Goal: Task Accomplishment & Management: Manage account settings

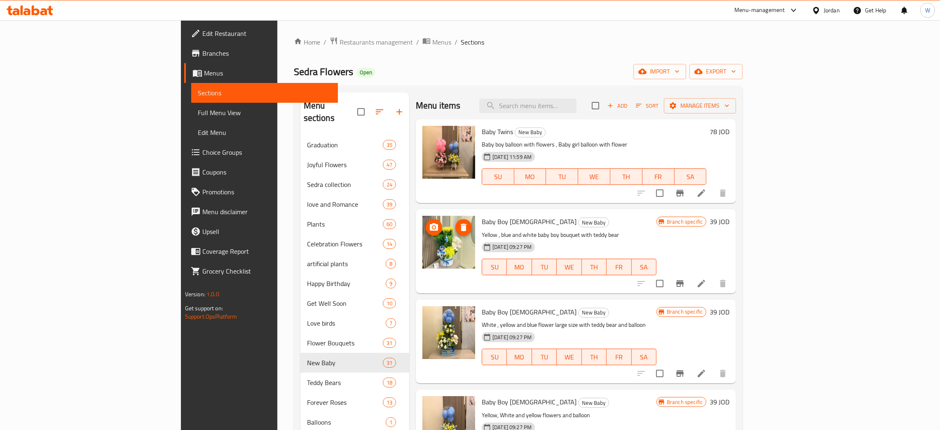
click at [461, 227] on icon "delete image" at bounding box center [464, 226] width 6 height 7
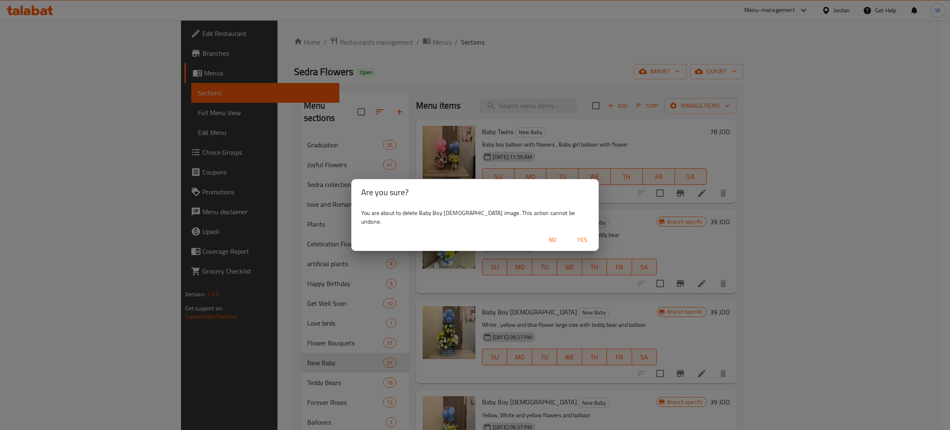
click at [572, 240] on span "Yes" at bounding box center [582, 240] width 20 height 10
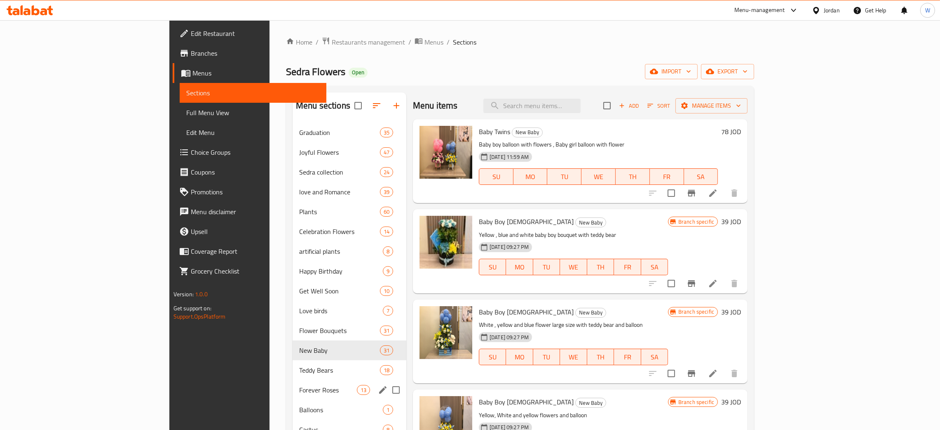
click at [293, 383] on div "Forever Roses 13" at bounding box center [350, 390] width 114 height 20
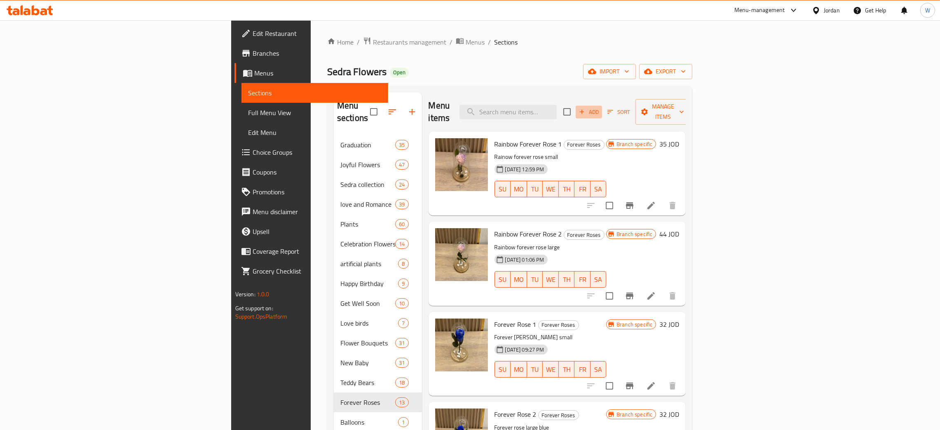
click at [600, 110] on span "Add" at bounding box center [589, 111] width 22 height 9
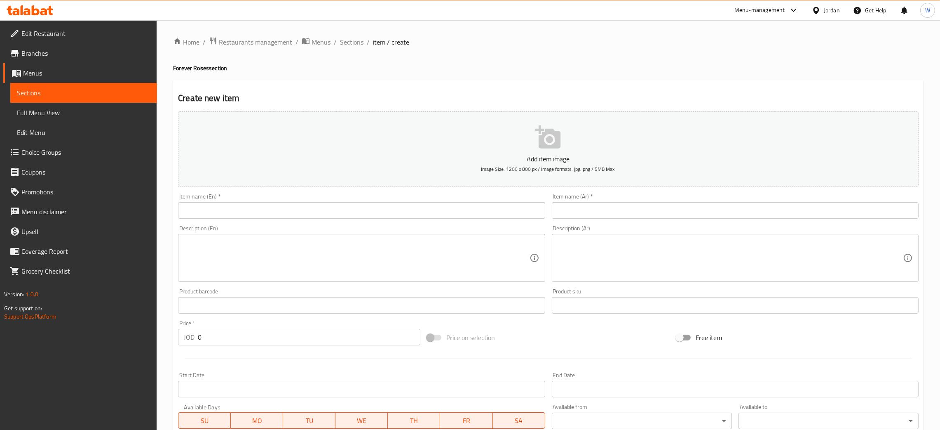
click at [295, 207] on input "text" at bounding box center [361, 210] width 367 height 16
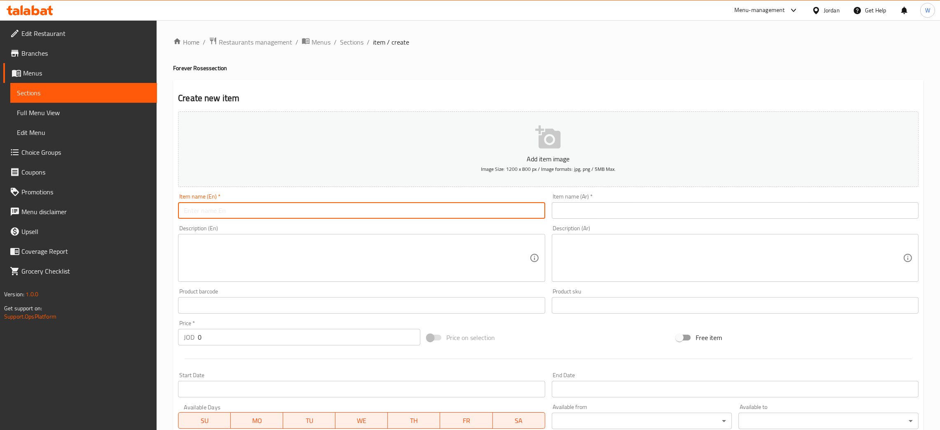
paste input "forever rose 13"
type input "forever rose 13"
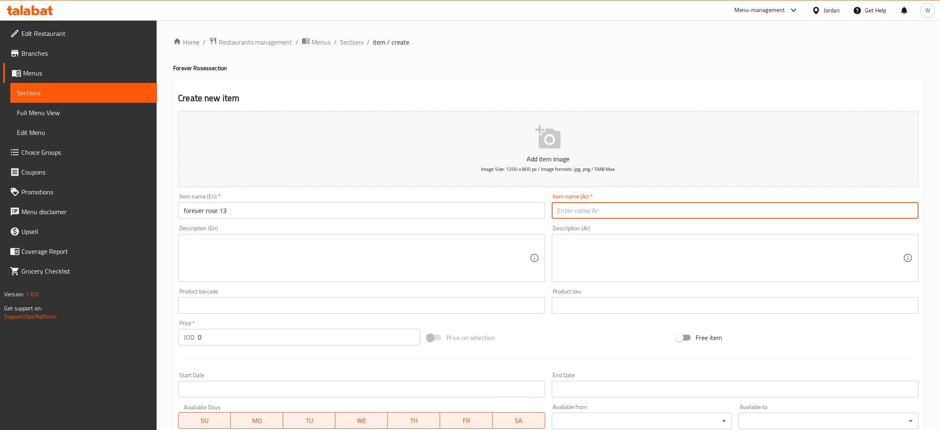
click at [573, 204] on input "text" at bounding box center [735, 210] width 367 height 16
paste input "وردة اسطوري ١3"
type input "وردة اسطوري ١3"
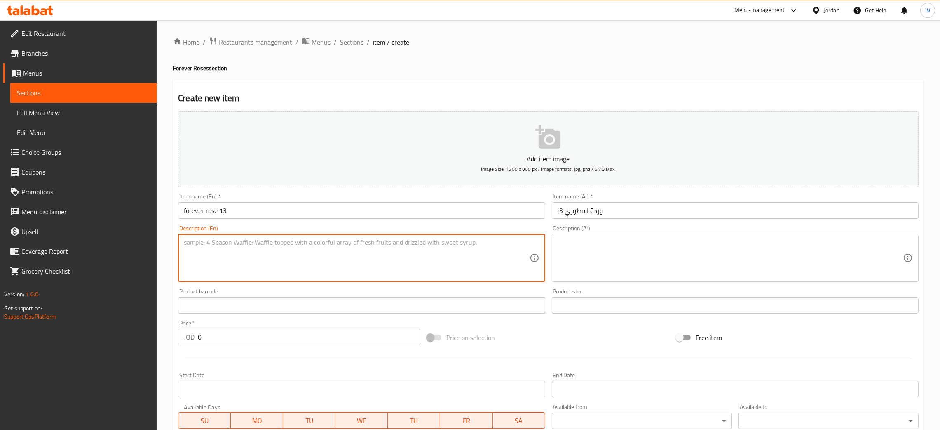
click at [467, 254] on textarea at bounding box center [357, 257] width 346 height 39
paste textarea "forever rose large"
type textarea "forever rose large"
click at [605, 256] on textarea at bounding box center [731, 257] width 346 height 39
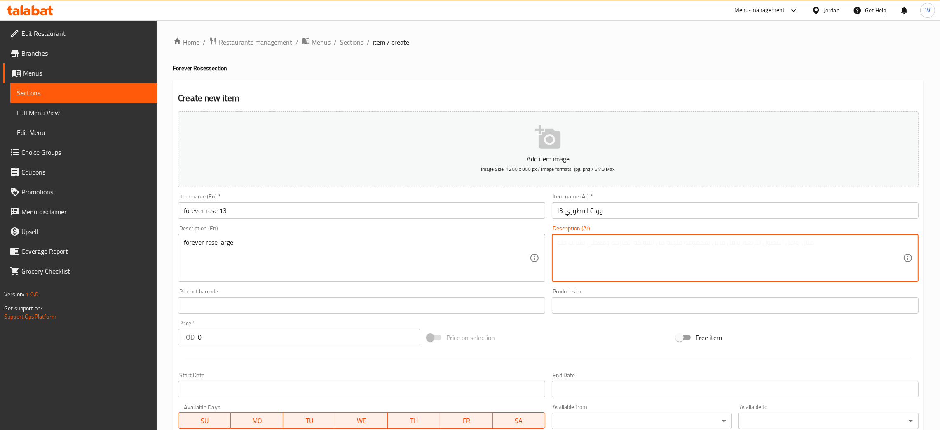
paste textarea "وردة اسطورة كبير"
type textarea "وردة اسطورة كبير"
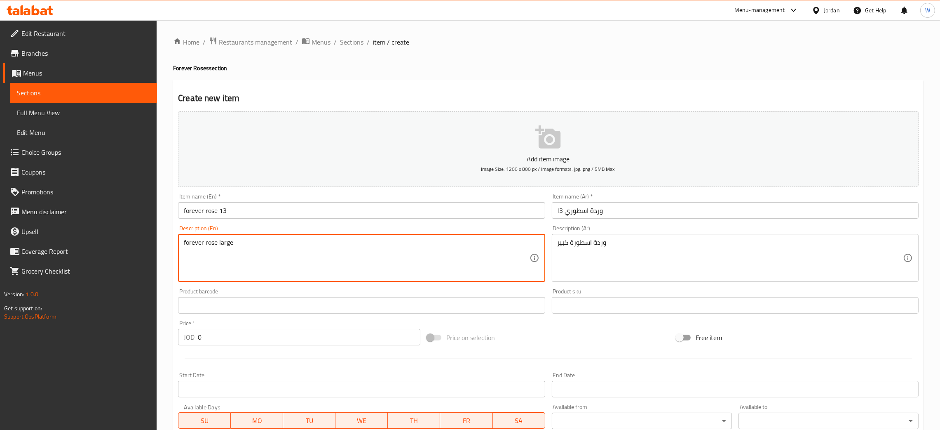
click at [184, 240] on textarea "forever rose large" at bounding box center [357, 257] width 346 height 39
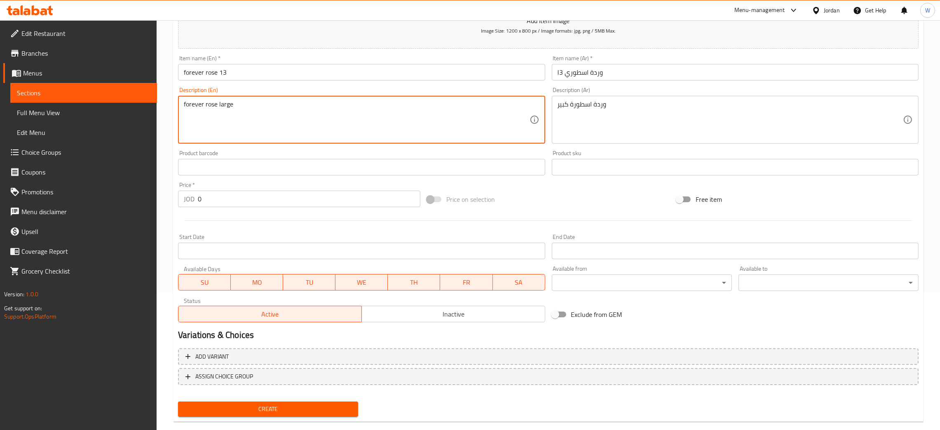
scroll to position [151, 0]
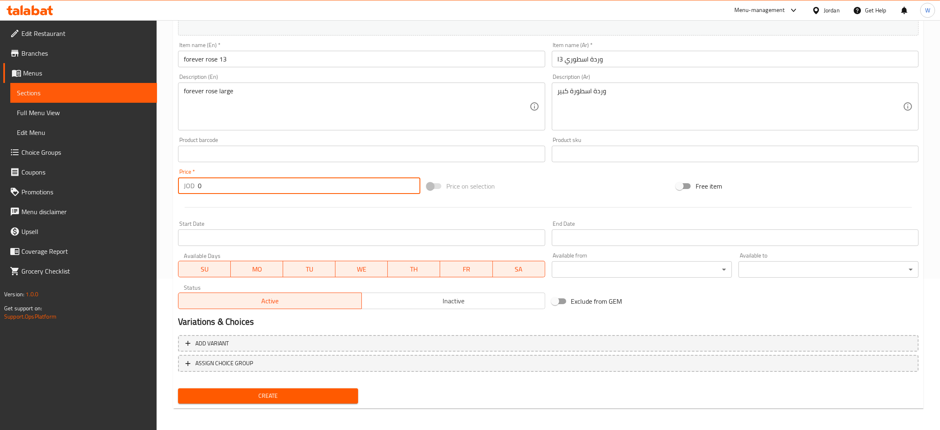
drag, startPoint x: 210, startPoint y: 190, endPoint x: 141, endPoint y: 192, distance: 69.3
click at [144, 192] on div "Edit Restaurant Branches Menus Sections Full Menu View Edit Menu Choice Groups …" at bounding box center [470, 150] width 940 height 562
type input "49"
click at [316, 393] on span "Create" at bounding box center [268, 395] width 167 height 10
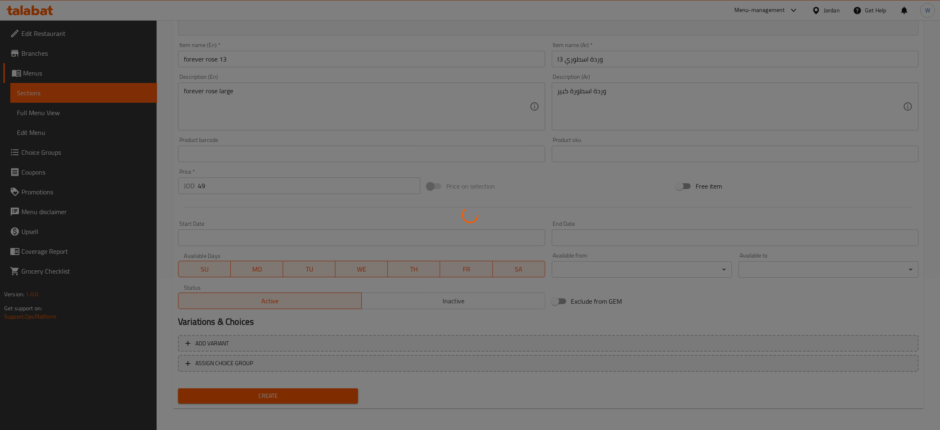
type input "0"
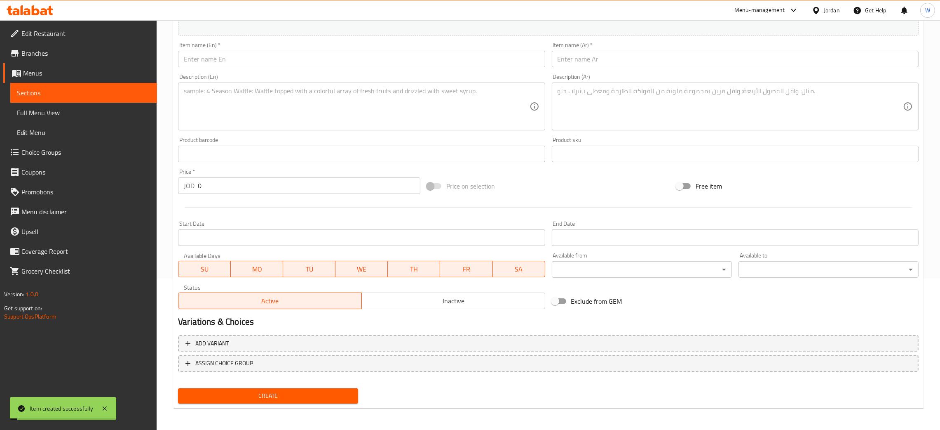
click at [303, 59] on input "text" at bounding box center [361, 59] width 367 height 16
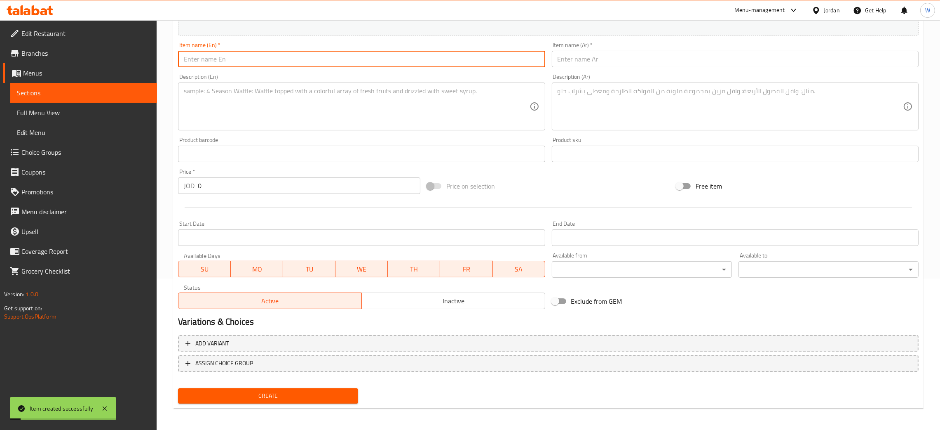
paste input "forever rose 14"
type input "forever rose 14"
click at [663, 64] on input "text" at bounding box center [735, 59] width 367 height 16
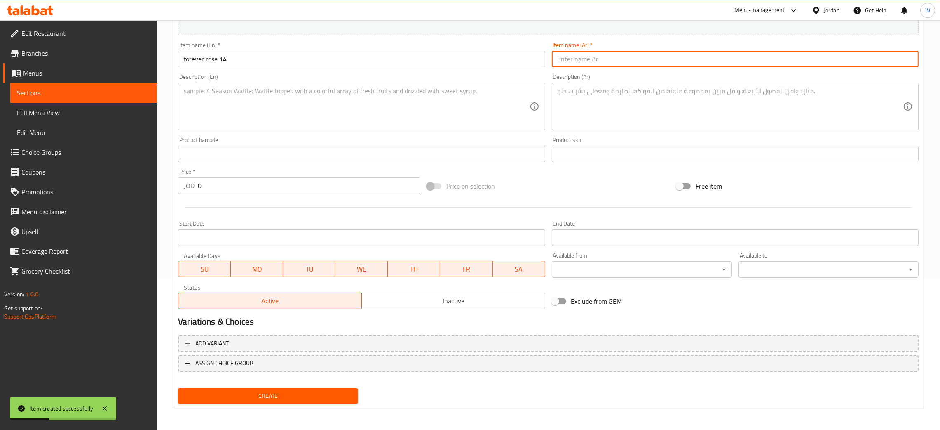
paste input "وردة اسطوري ١٤"
type input "وردة اسطوري ١٤"
click at [289, 96] on textarea at bounding box center [357, 106] width 346 height 39
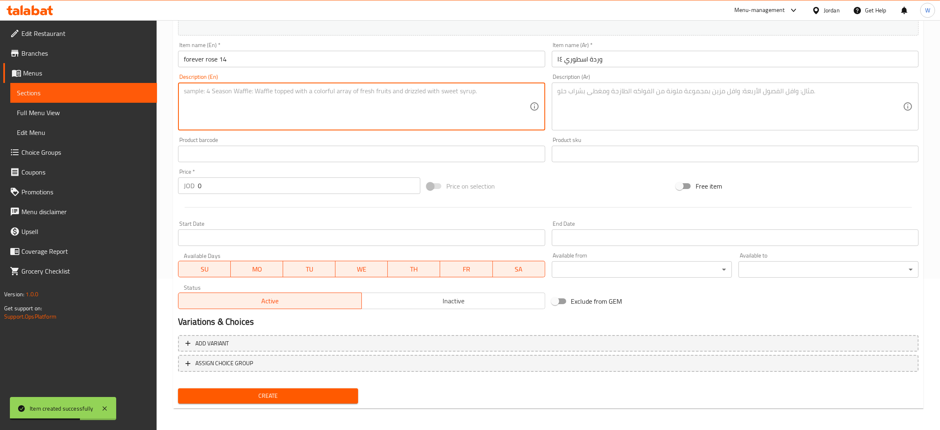
paste textarea "forever rose large"
type textarea "forever rose large"
click at [603, 112] on textarea at bounding box center [731, 106] width 346 height 39
paste textarea "وردة اسطورة كبير"
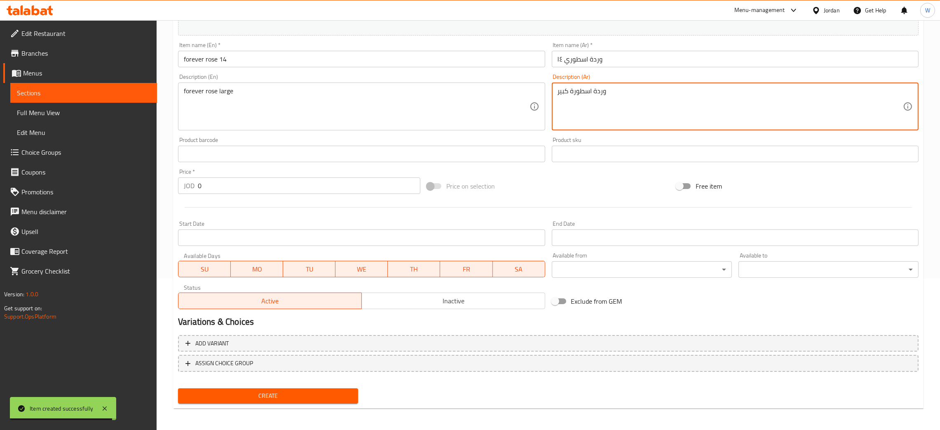
type textarea "وردة اسطورة كبير"
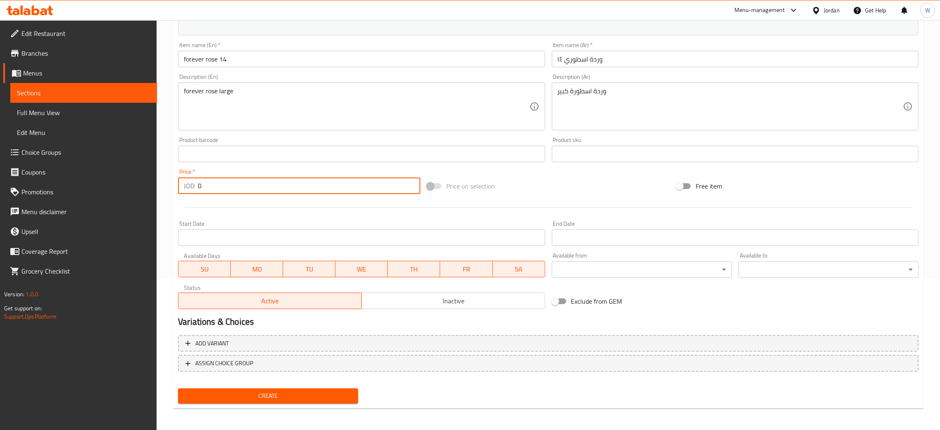
drag, startPoint x: 257, startPoint y: 183, endPoint x: 100, endPoint y: 181, distance: 157.1
click at [104, 183] on div "Edit Restaurant Branches Menus Sections Full Menu View Edit Menu Choice Groups …" at bounding box center [470, 150] width 940 height 562
type input "49"
click at [319, 390] on span "Create" at bounding box center [268, 395] width 167 height 10
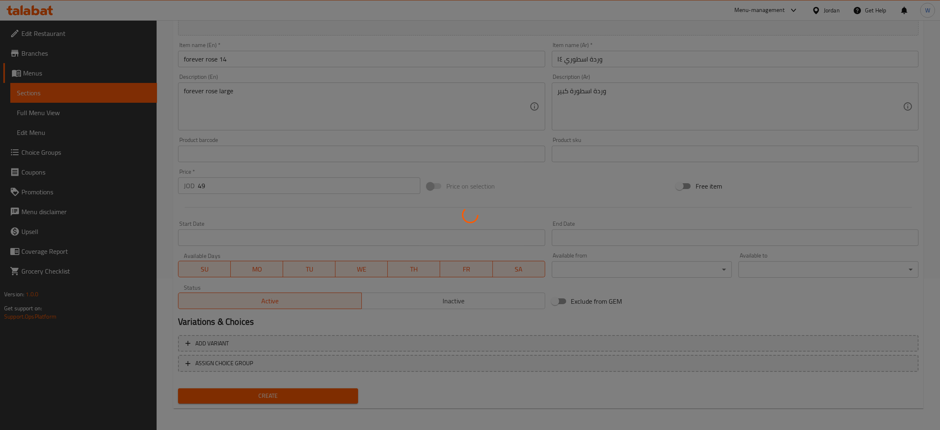
type input "0"
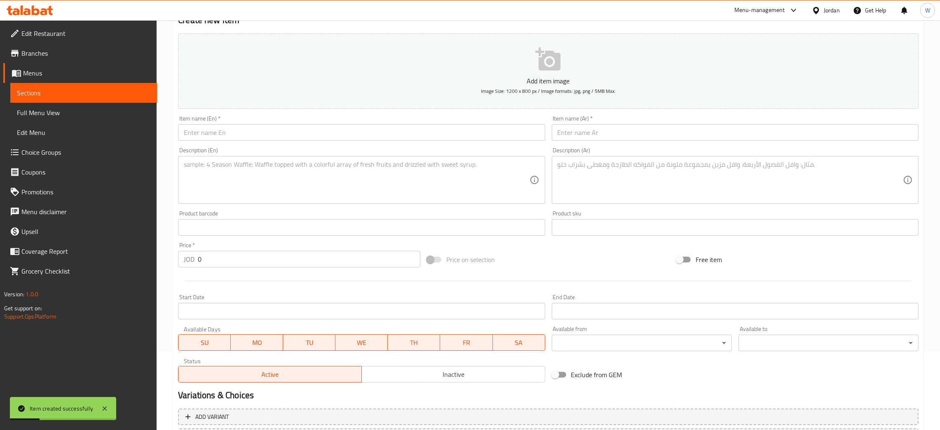
scroll to position [0, 0]
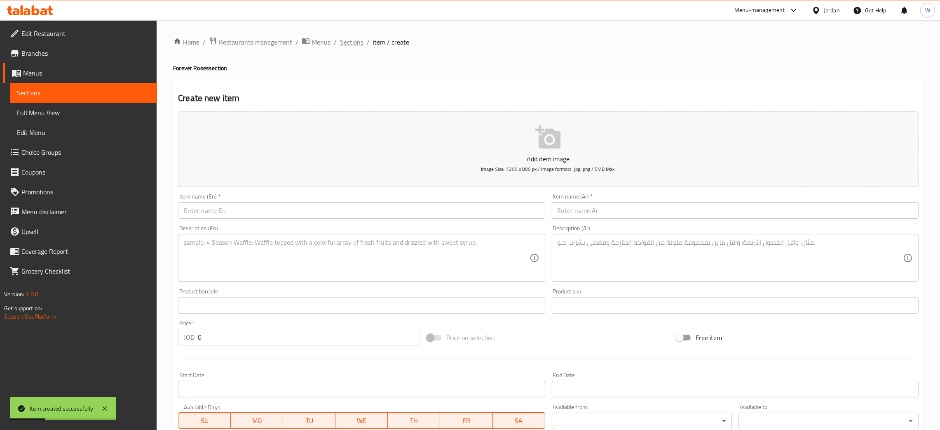
click at [358, 38] on span "Sections" at bounding box center [352, 42] width 24 height 10
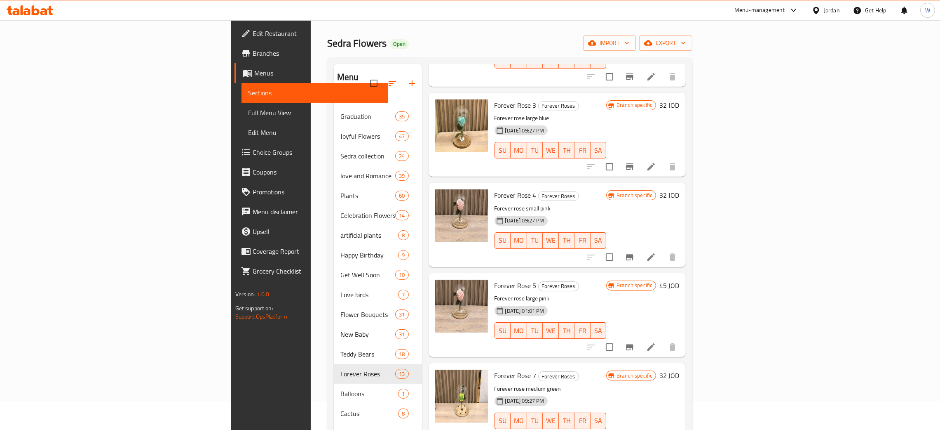
scroll to position [116, 0]
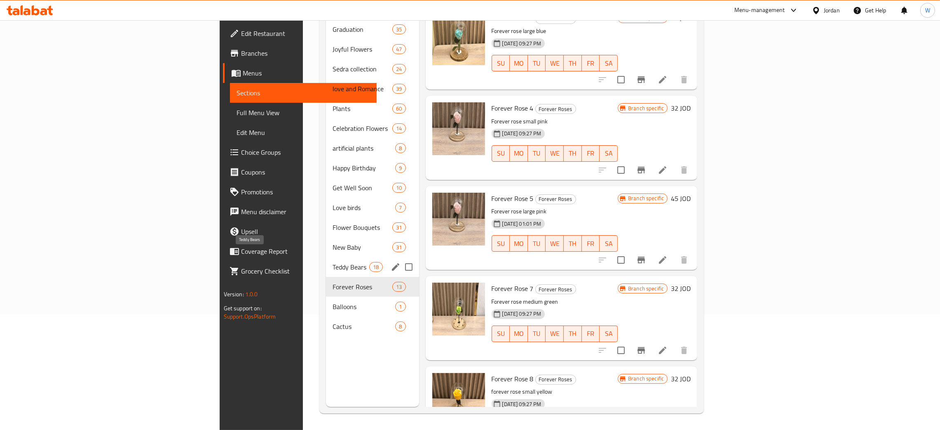
click at [333, 262] on span "Teddy Bears" at bounding box center [351, 267] width 37 height 10
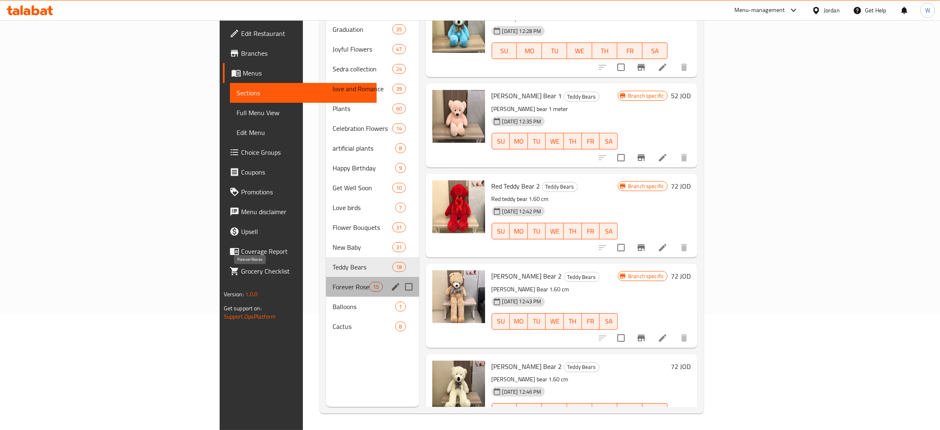
click at [333, 282] on span "Forever Roses" at bounding box center [351, 287] width 37 height 10
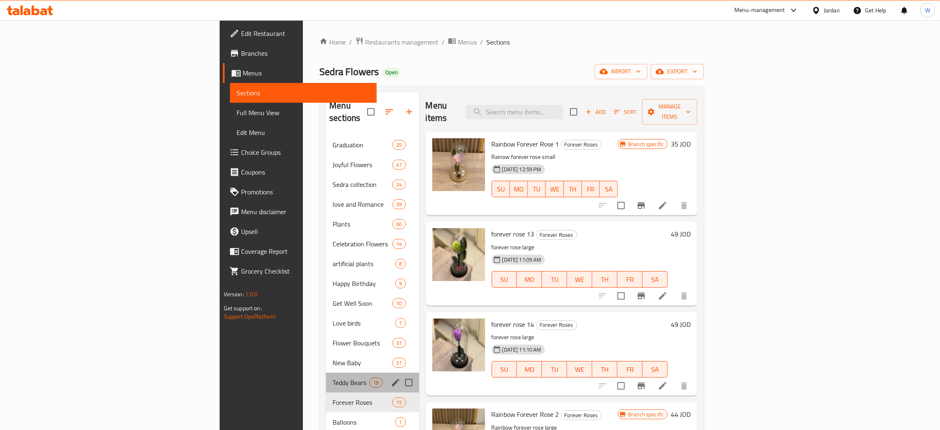
click at [326, 372] on div "Teddy Bears 18" at bounding box center [372, 382] width 93 height 20
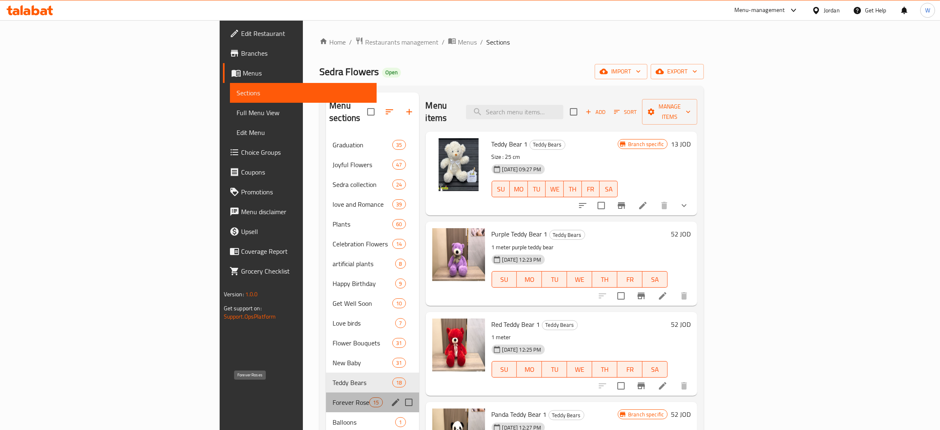
click at [333, 397] on span "Forever Roses" at bounding box center [351, 402] width 37 height 10
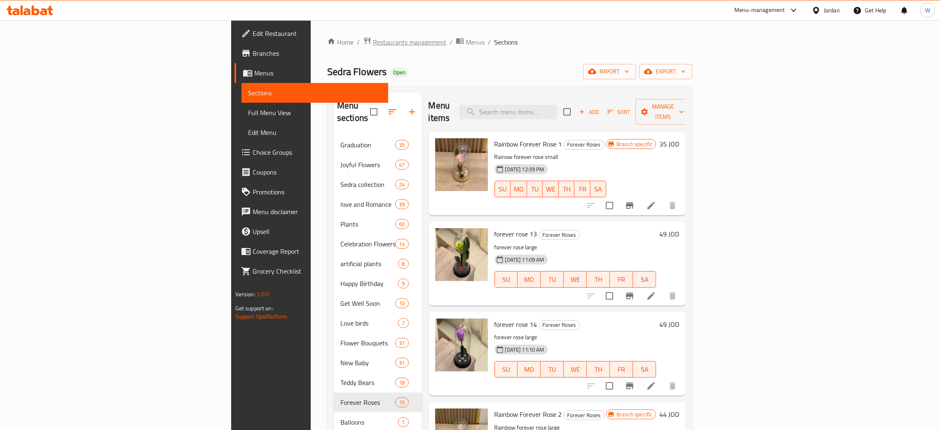
click at [373, 38] on span "Restaurants management" at bounding box center [409, 42] width 73 height 10
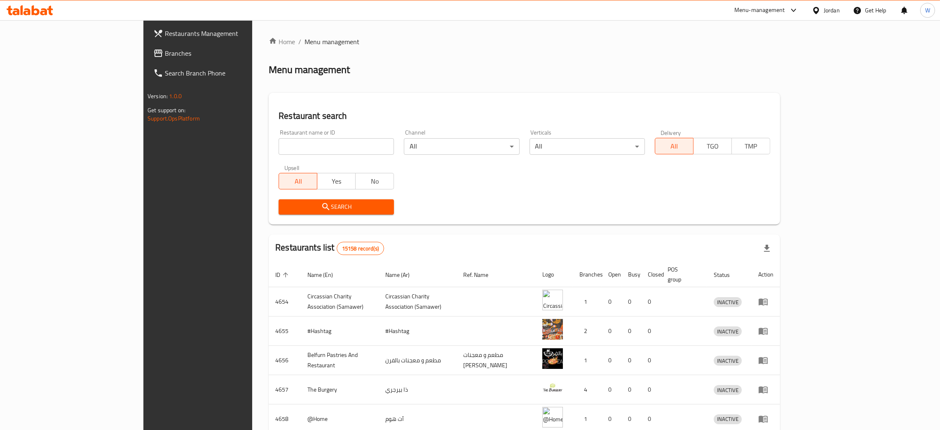
click at [279, 143] on input "search" at bounding box center [336, 146] width 115 height 16
type input "ص"
type input "w"
type input "sky flowers"
click button "Search" at bounding box center [336, 206] width 115 height 15
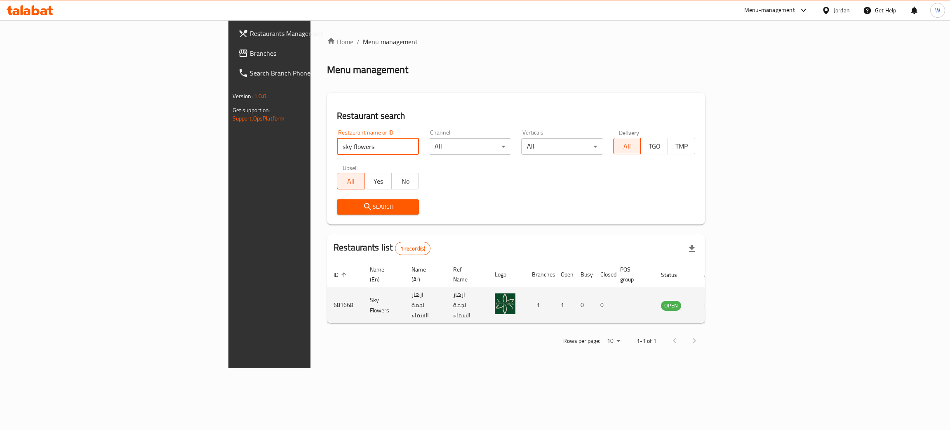
click at [714, 302] on icon "enhanced table" at bounding box center [709, 305] width 9 height 7
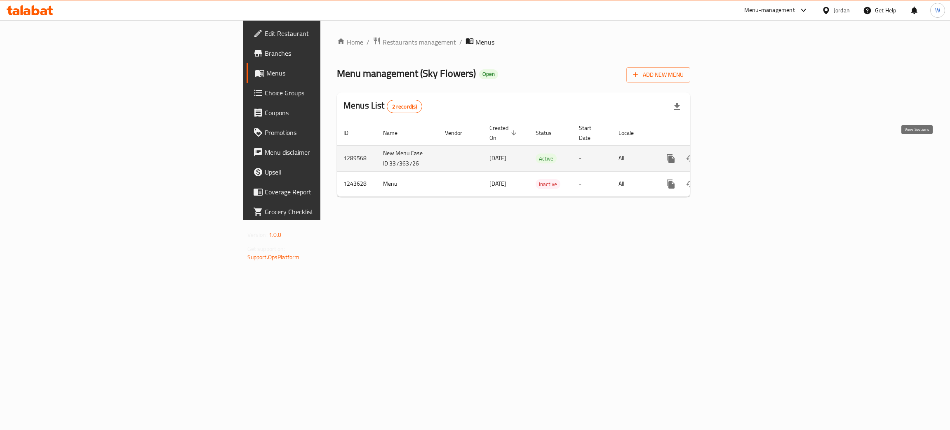
click at [735, 153] on icon "enhanced table" at bounding box center [730, 158] width 10 height 10
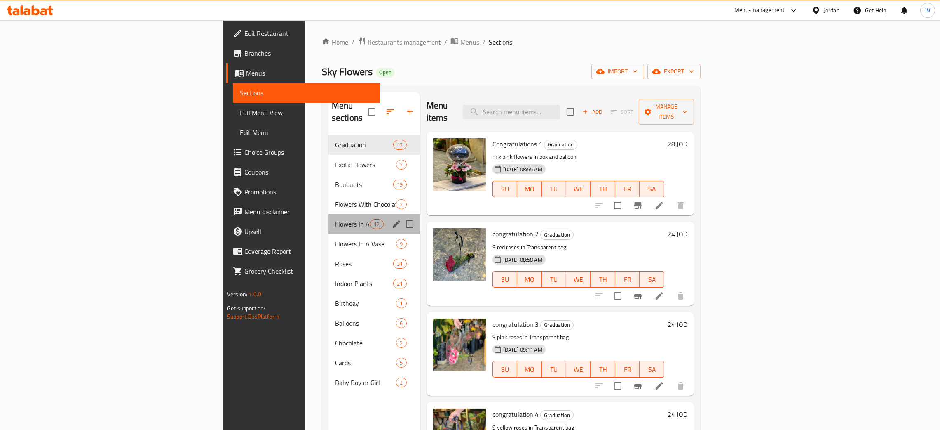
click at [329, 217] on div "Flowers In A Box 12" at bounding box center [375, 224] width 92 height 20
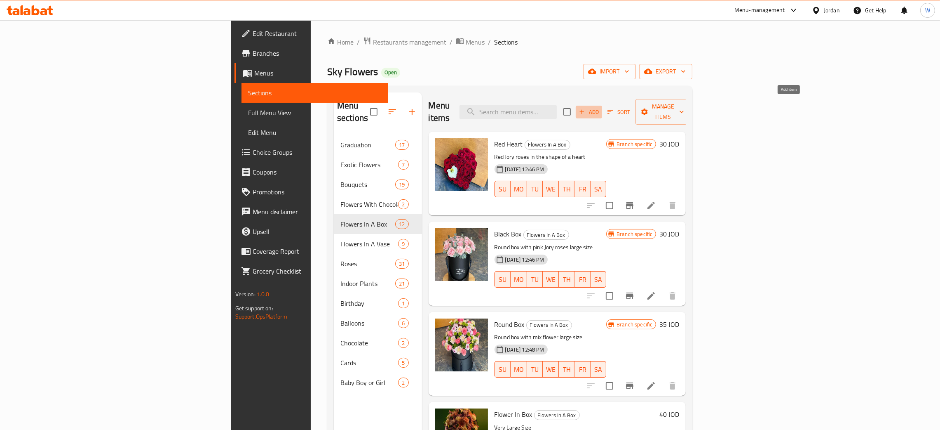
click at [600, 107] on span "Add" at bounding box center [589, 111] width 22 height 9
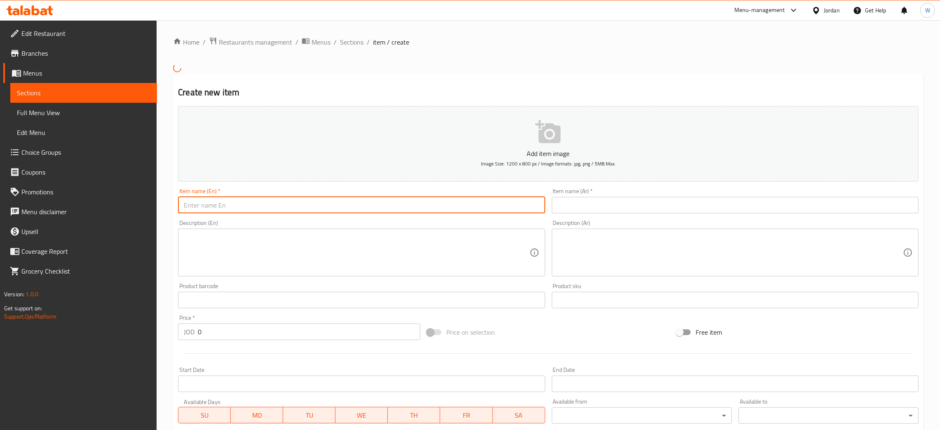
click at [476, 200] on input "text" at bounding box center [361, 205] width 367 height 16
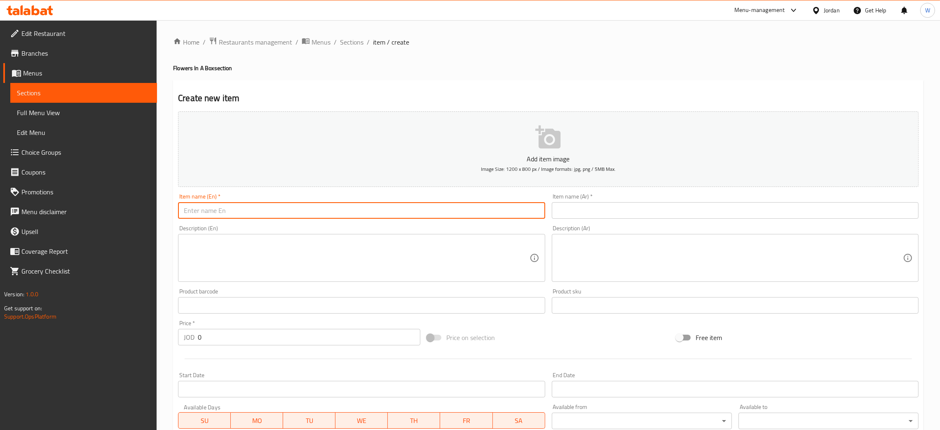
paste input "صندوق الجوري"
type input "صندوق الجوري"
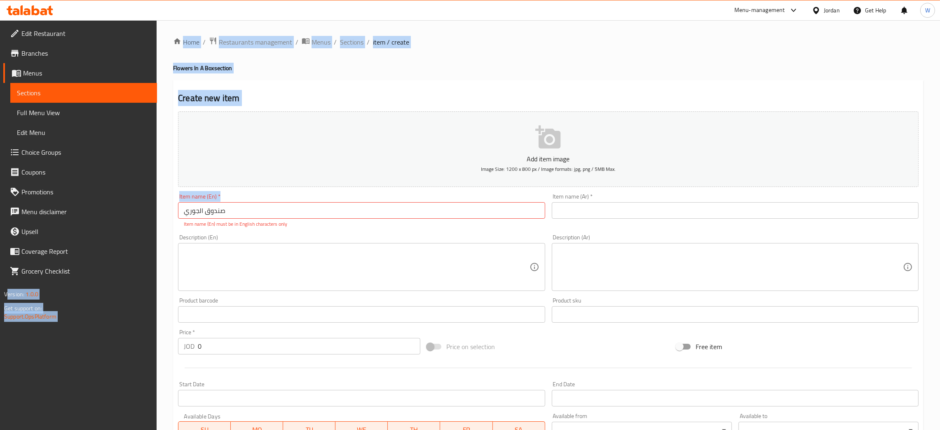
drag, startPoint x: 459, startPoint y: 202, endPoint x: 4, endPoint y: 204, distance: 455.6
click at [4, 204] on div "Edit Restaurant Branches Menus Sections Full Menu View Edit Menu Choice Groups …" at bounding box center [470, 305] width 940 height 571
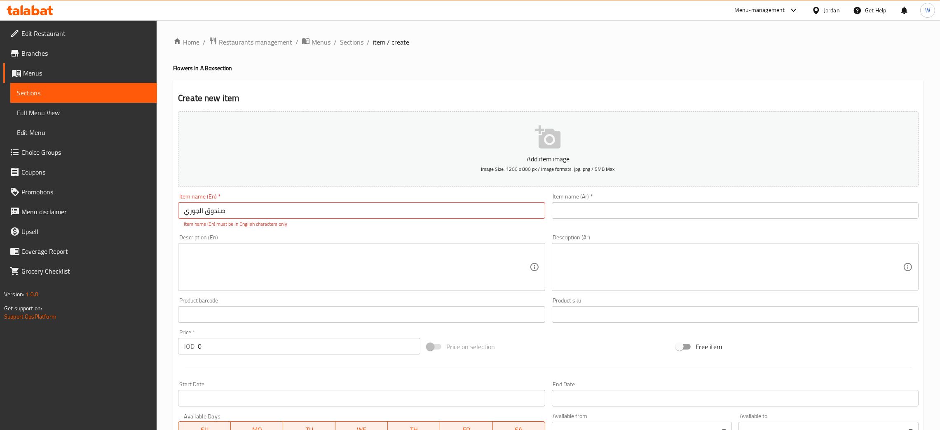
click at [187, 216] on input "صندوق الجوري" at bounding box center [361, 210] width 367 height 16
drag, startPoint x: 235, startPoint y: 214, endPoint x: 36, endPoint y: 214, distance: 198.7
click at [36, 214] on div "Edit Restaurant Branches Menus Sections Full Menu View Edit Menu Choice Groups …" at bounding box center [470, 305] width 940 height 571
click at [612, 211] on input "text" at bounding box center [735, 210] width 367 height 16
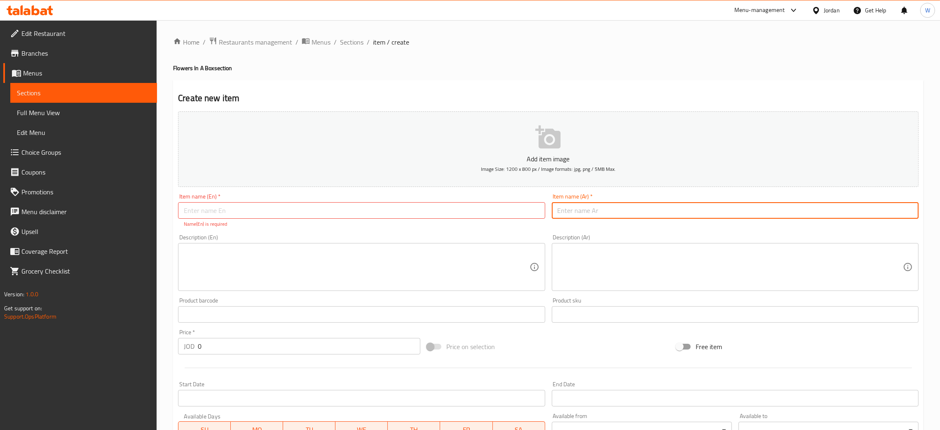
paste input "صندوق الجوري"
type input "صندوق الجوري"
click at [300, 212] on input "text" at bounding box center [361, 210] width 367 height 16
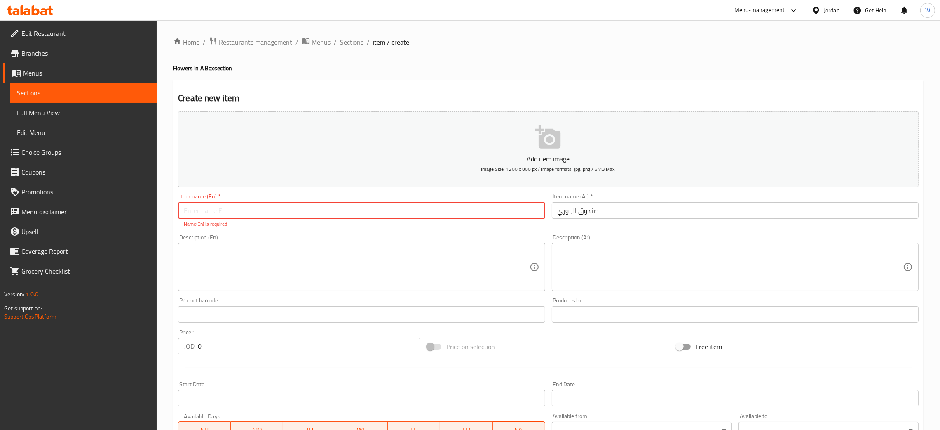
paste input "Box of rose"
type input "Box of rose"
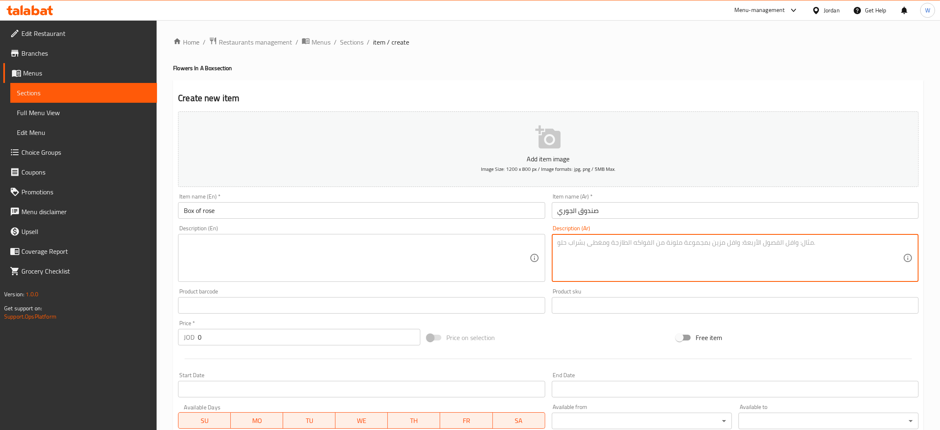
click at [614, 249] on textarea at bounding box center [731, 257] width 346 height 39
paste textarea "بوكس دائري مع مكس الوان الجوري حسب"
type textarea "بوكس دائري مع مكس الوان الجوري حسب"
click at [364, 266] on textarea at bounding box center [357, 257] width 346 height 39
paste textarea "box of full rose"
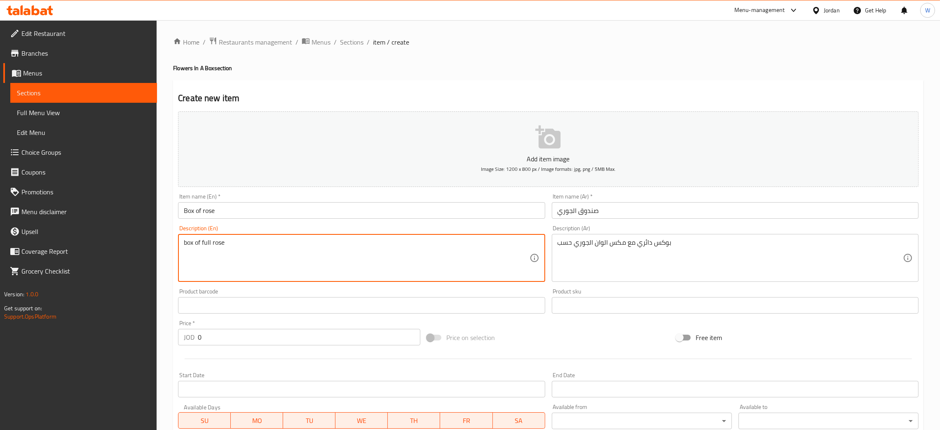
type textarea "box of full rose"
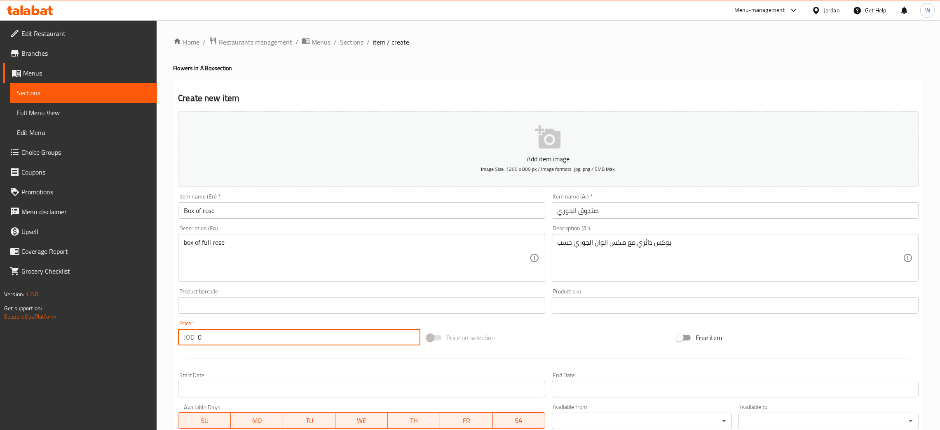
drag, startPoint x: 205, startPoint y: 335, endPoint x: 108, endPoint y: 335, distance: 97.3
click at [107, 335] on div "Edit Restaurant Branches Menus Sections Full Menu View Edit Menu Choice Groups …" at bounding box center [470, 301] width 940 height 562
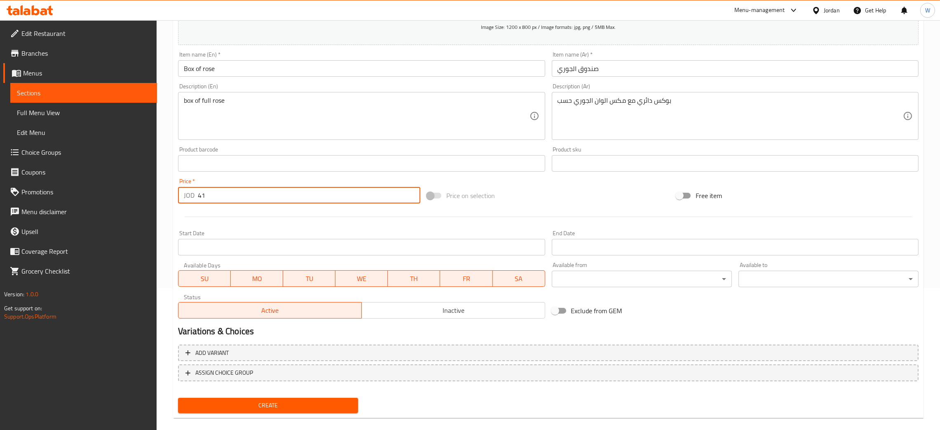
scroll to position [151, 0]
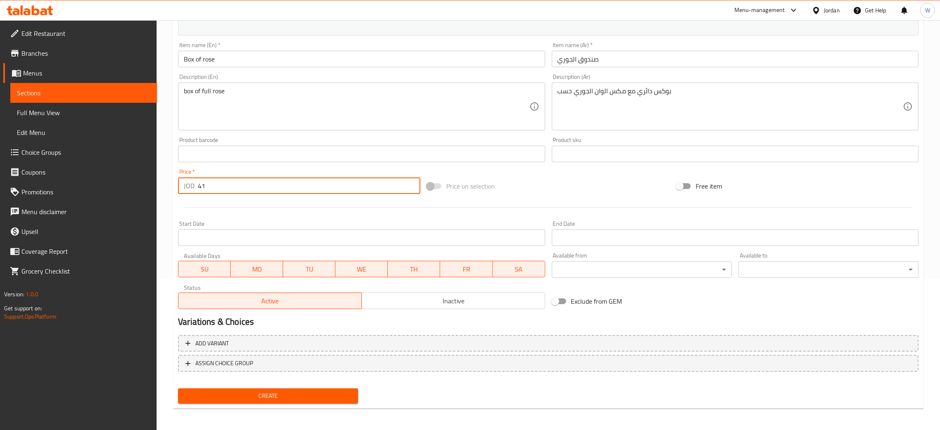
type input "41"
click at [300, 393] on span "Create" at bounding box center [268, 395] width 167 height 10
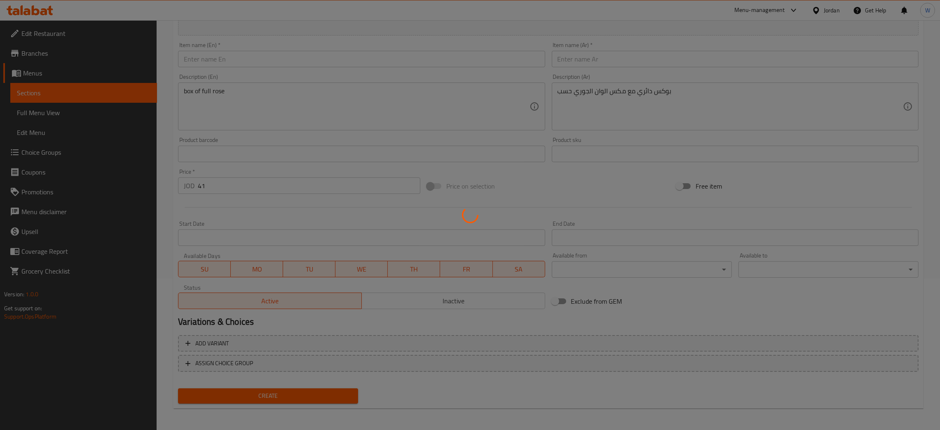
type input "0"
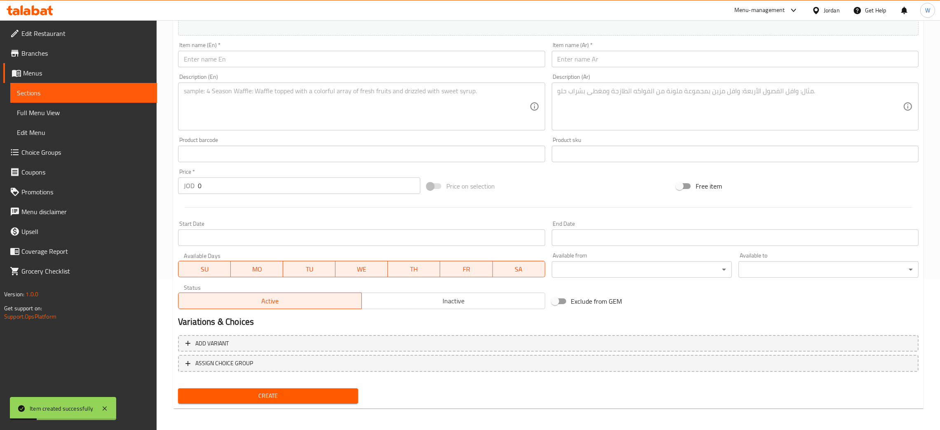
click at [597, 54] on input "text" at bounding box center [735, 59] width 367 height 16
paste input "البوكس الابيض"
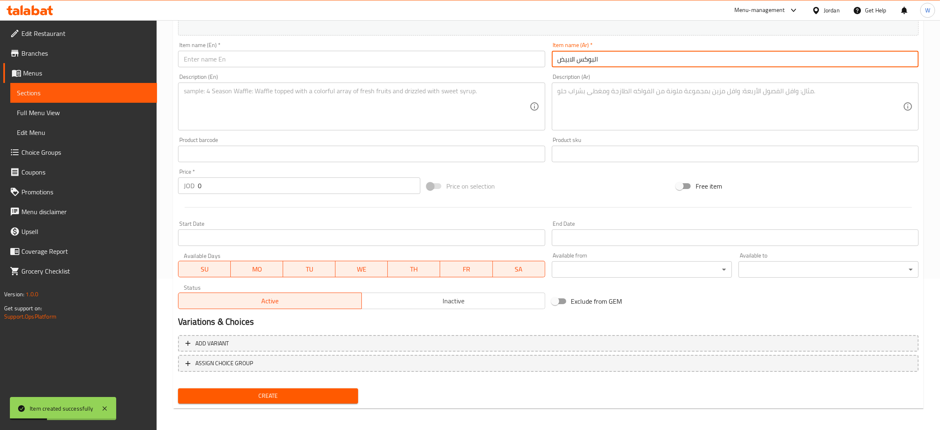
type input "البوكس الابيض"
click at [271, 53] on input "text" at bounding box center [361, 59] width 367 height 16
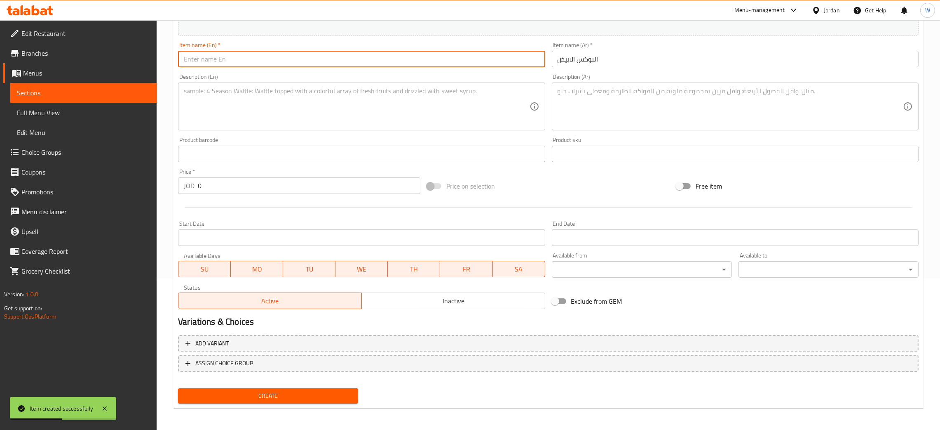
paste input "White box"
type input "White box"
click at [590, 90] on textarea at bounding box center [731, 106] width 346 height 39
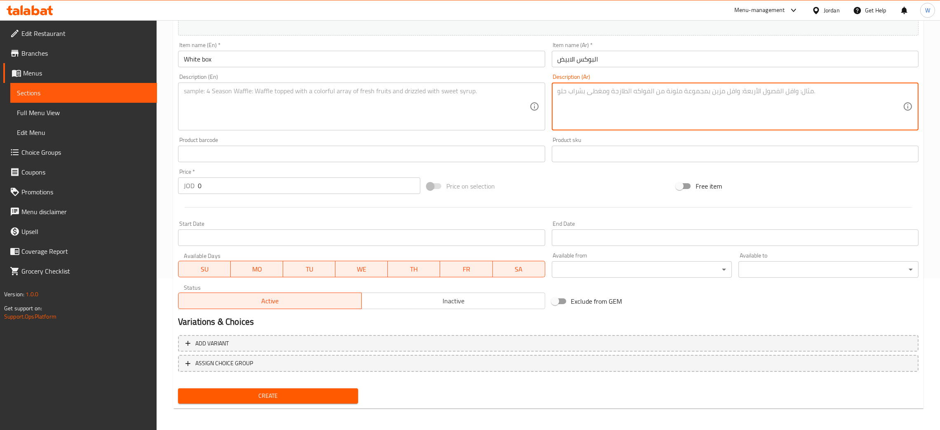
paste textarea "تشكيلة زهور باللون الابيض"
type textarea "تشكيلة زهور باللون الابيض"
click at [349, 91] on textarea at bounding box center [357, 106] width 346 height 39
paste textarea "mix flower white in box"
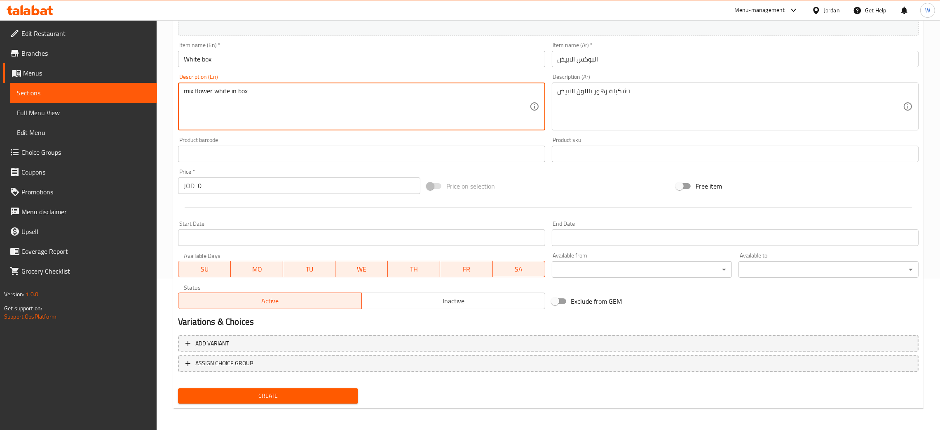
click at [184, 89] on textarea "mix flower white in box" at bounding box center [357, 106] width 346 height 39
type textarea "mix flower white in box"
drag, startPoint x: 216, startPoint y: 184, endPoint x: 84, endPoint y: 190, distance: 132.5
click at [84, 190] on div "Edit Restaurant Branches Menus Sections Full Menu View Edit Menu Choice Groups …" at bounding box center [470, 150] width 940 height 562
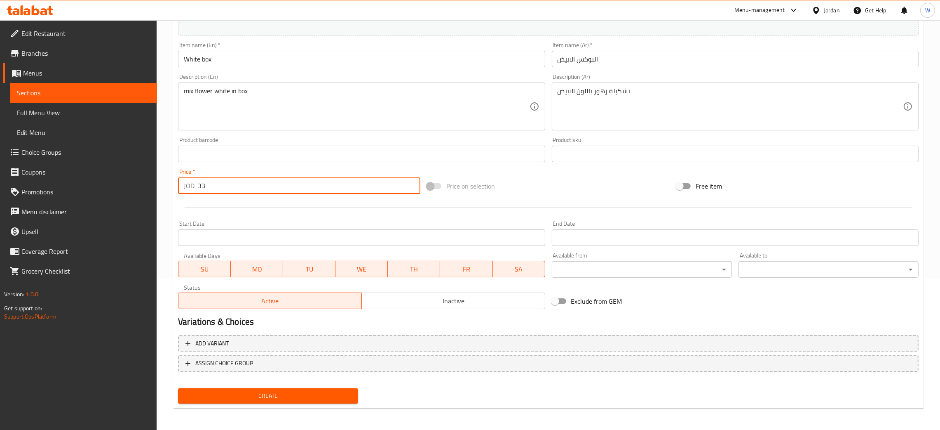
type input "33"
click at [298, 392] on span "Create" at bounding box center [268, 395] width 167 height 10
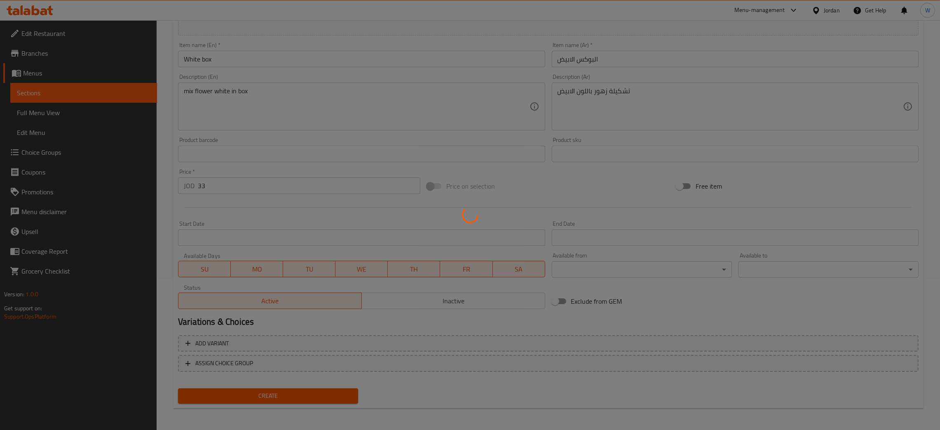
type input "0"
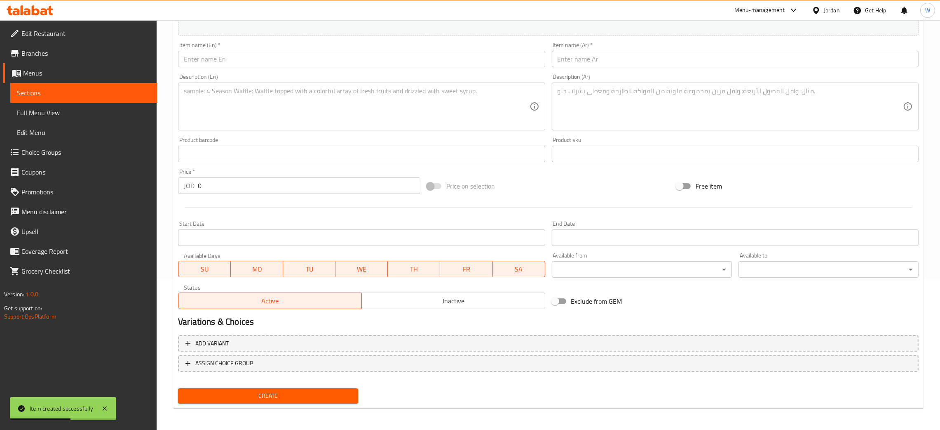
click at [653, 55] on input "text" at bounding box center [735, 59] width 367 height 16
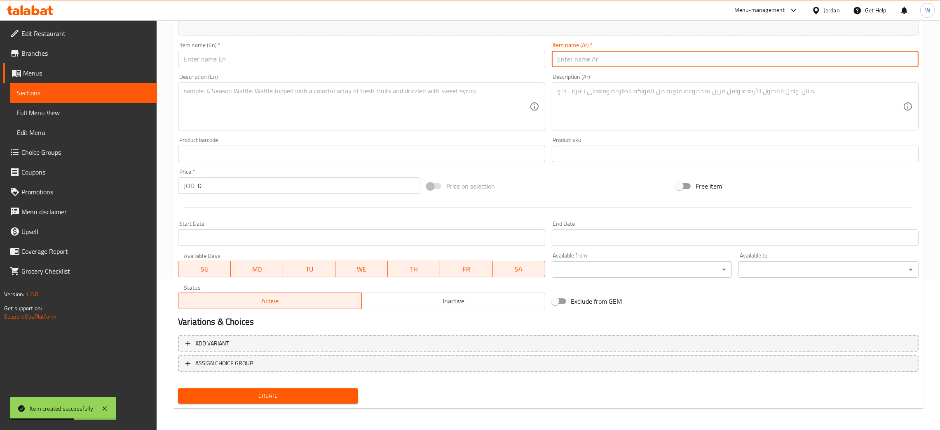
paste input "صندوق الشوكلاته"
type input "صندوق الشوكلاته"
click at [385, 59] on input "text" at bounding box center [361, 59] width 367 height 16
paste input "Chocolate box1"
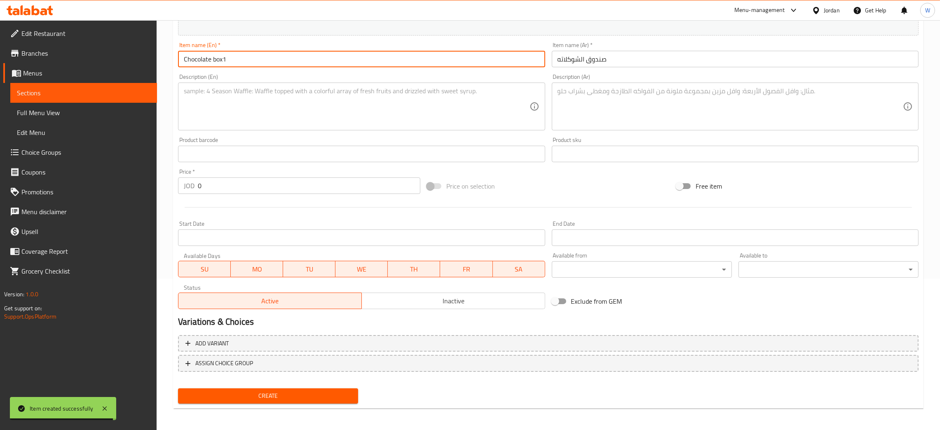
type input "Chocolate box1"
click at [421, 113] on textarea at bounding box center [357, 106] width 346 height 39
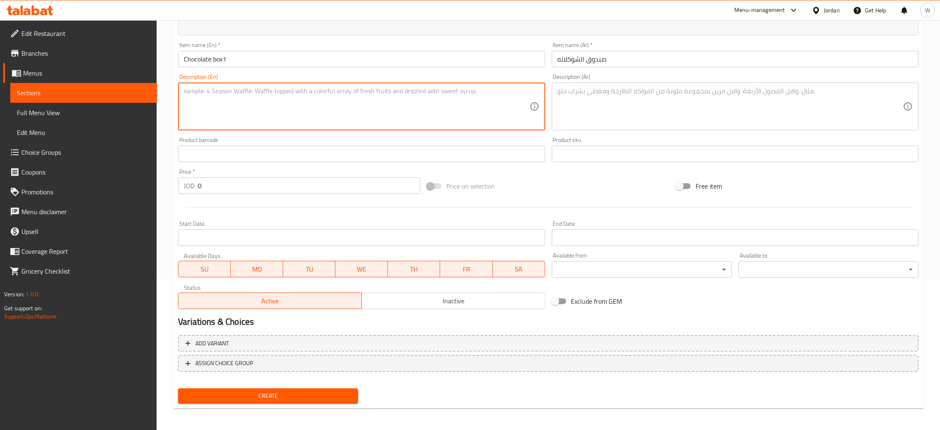
paste textarea "Round box with roses + Ferrero"
type textarea "Round box with roses + Ferrero"
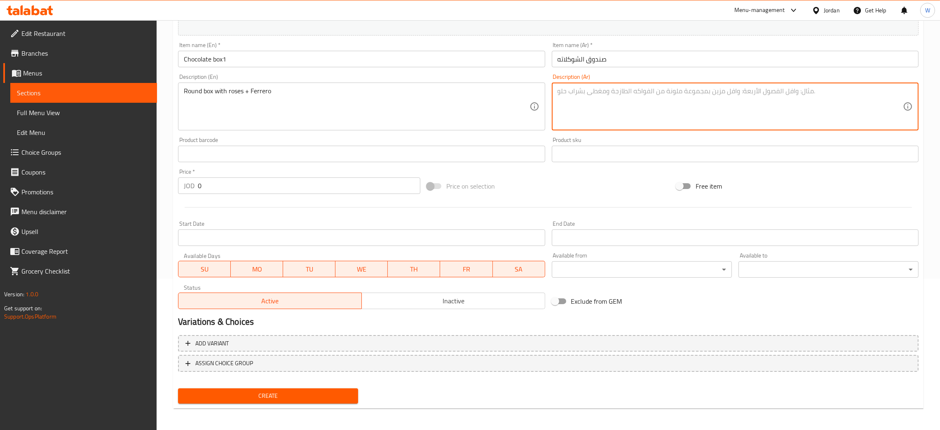
click at [637, 107] on textarea at bounding box center [731, 106] width 346 height 39
paste textarea "بوكس دائري مع ورد جور +فيريرو"
click at [580, 91] on textarea "بوكس دائري مع ورد جور +فيريرو" at bounding box center [731, 106] width 346 height 39
drag, startPoint x: 624, startPoint y: 99, endPoint x: 425, endPoint y: 89, distance: 199.4
click at [425, 89] on div "Add item image Image Size: 1200 x 800 px / Image formats: jpg, png / 5MB Max. I…" at bounding box center [548, 134] width 747 height 355
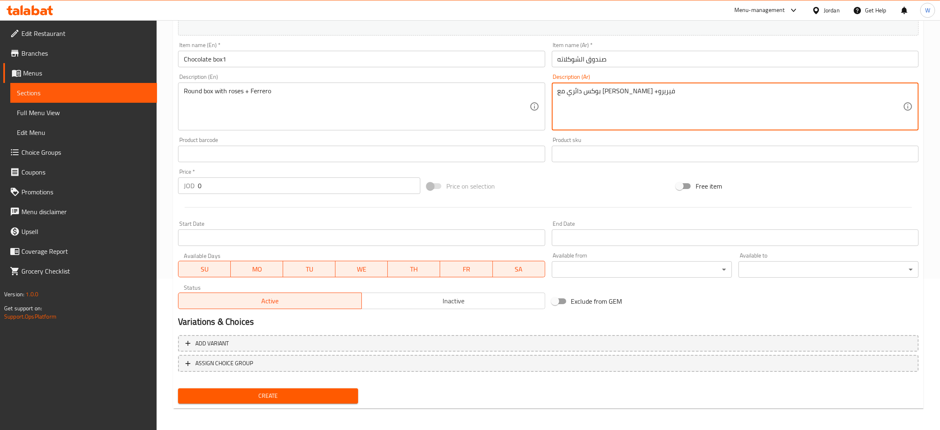
type textarea "بوكس دائري مع ورد جوري +فيريرو"
click at [138, 183] on div "Edit Restaurant Branches Menus Sections Full Menu View Edit Menu Choice Groups …" at bounding box center [470, 150] width 940 height 562
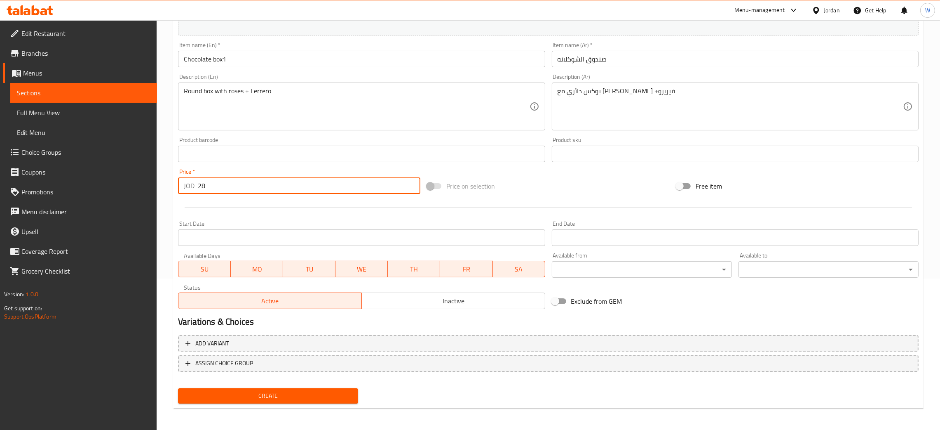
type input "28"
click at [328, 394] on span "Create" at bounding box center [268, 395] width 167 height 10
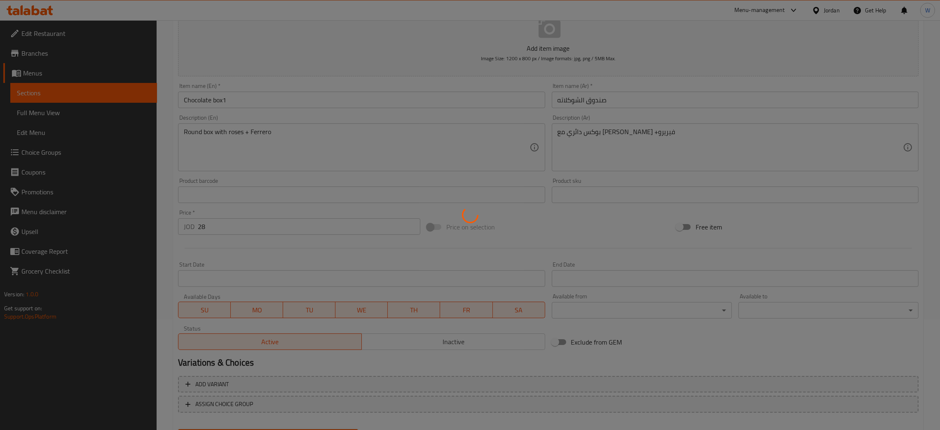
scroll to position [89, 0]
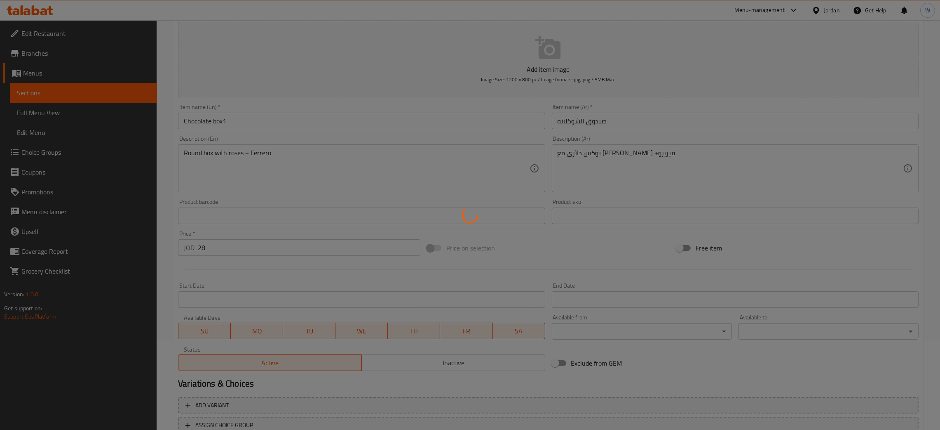
type input "0"
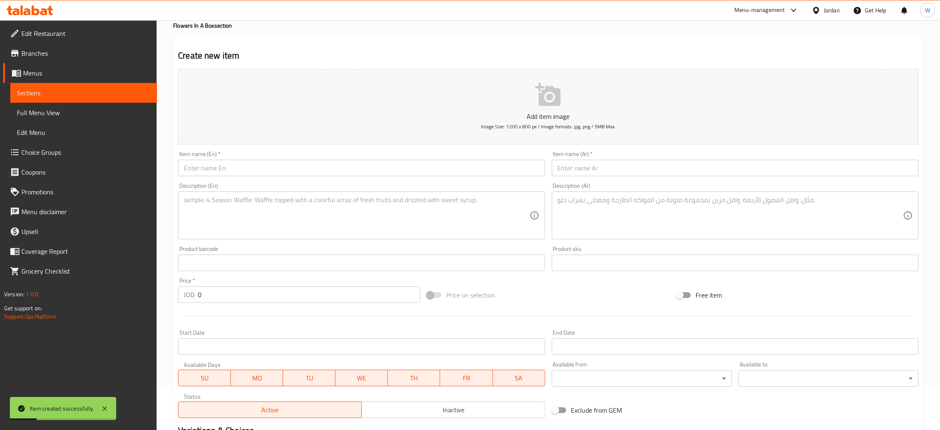
scroll to position [0, 0]
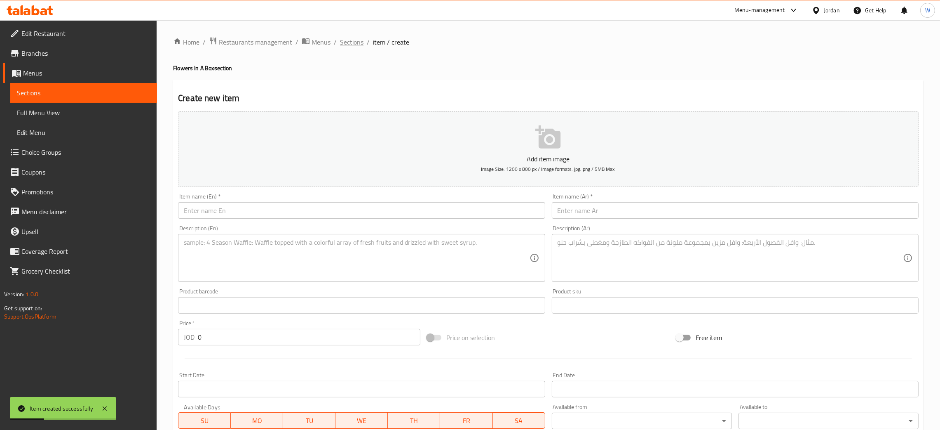
click at [354, 42] on span "Sections" at bounding box center [352, 42] width 24 height 10
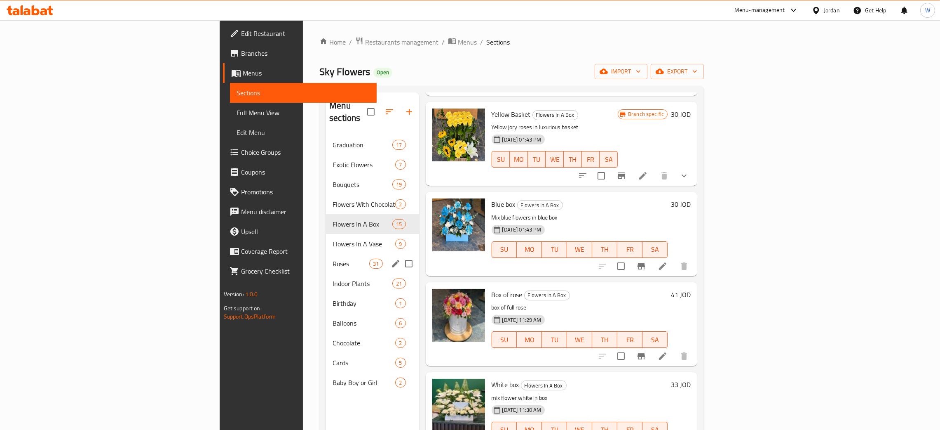
click at [326, 219] on div "Flowers In A Box 15" at bounding box center [372, 224] width 93 height 20
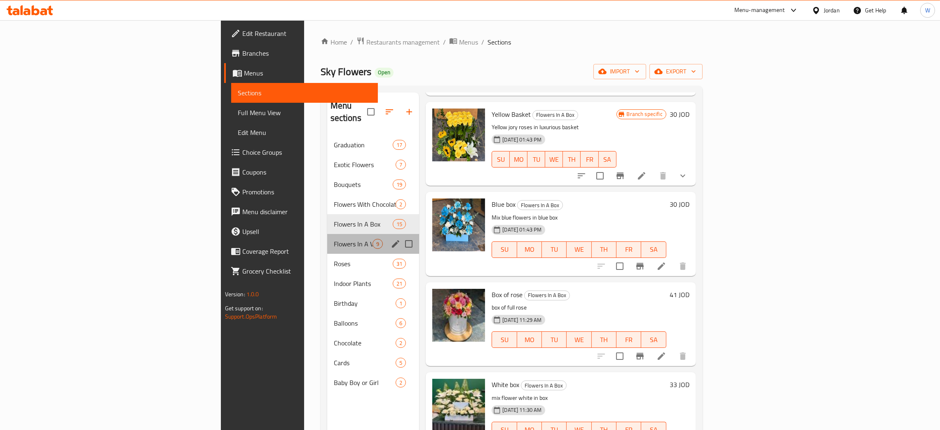
click at [327, 237] on div "Flowers In A Vase 9" at bounding box center [373, 244] width 92 height 20
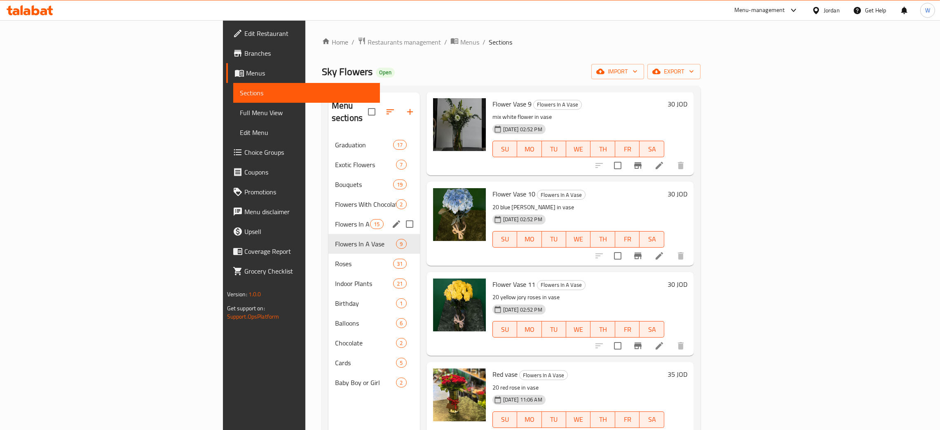
click at [329, 214] on div "Flowers In A Box 15" at bounding box center [375, 224] width 92 height 20
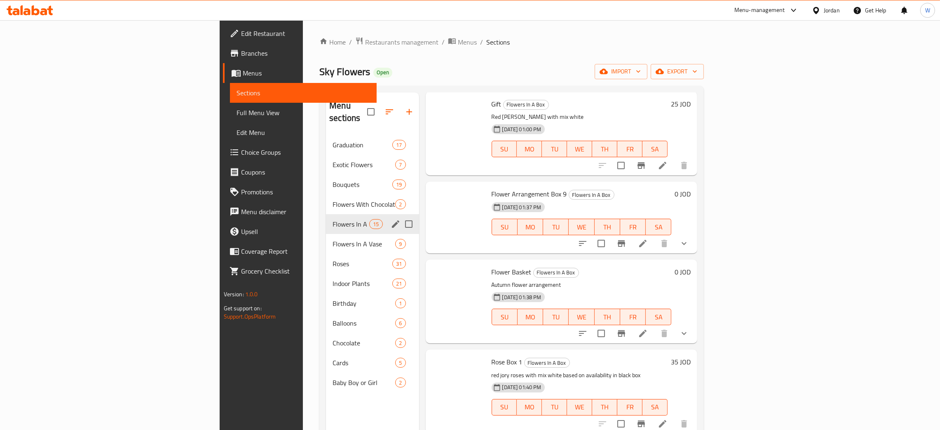
click at [326, 198] on div "Flowers With Chocolate 2" at bounding box center [372, 204] width 93 height 20
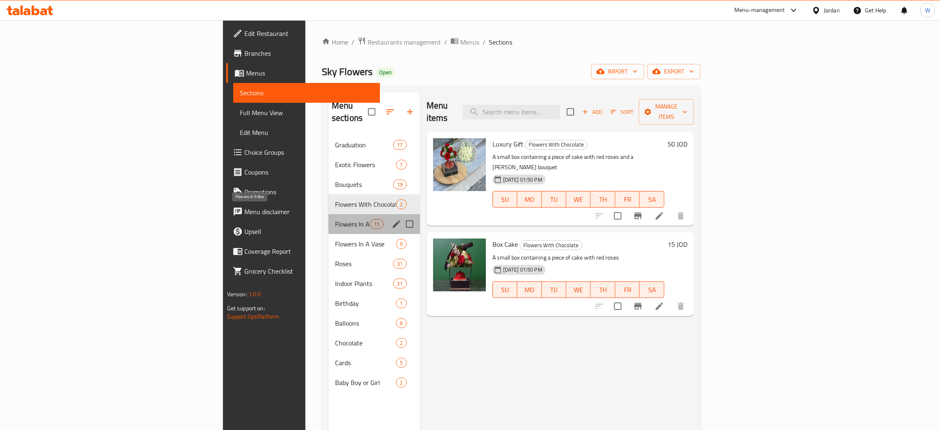
click at [335, 219] on span "Flowers In A Box" at bounding box center [352, 224] width 35 height 10
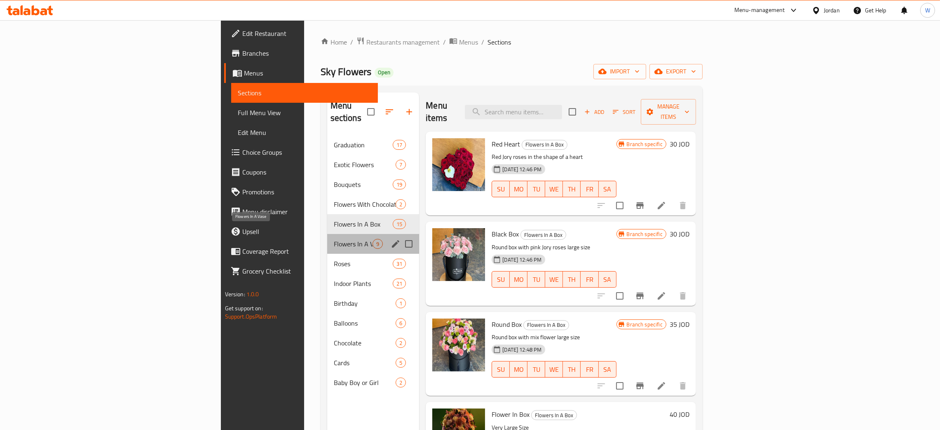
click at [334, 239] on span "Flowers In A Vase" at bounding box center [353, 244] width 39 height 10
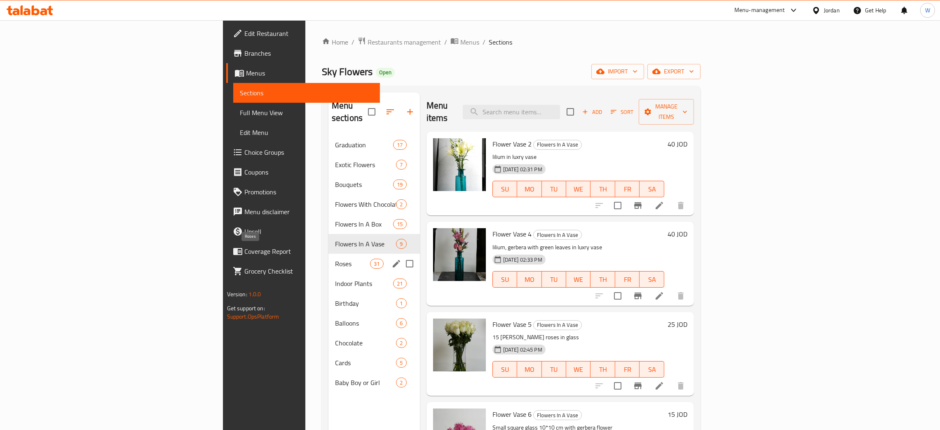
click at [329, 260] on div "Roses 31" at bounding box center [375, 264] width 92 height 20
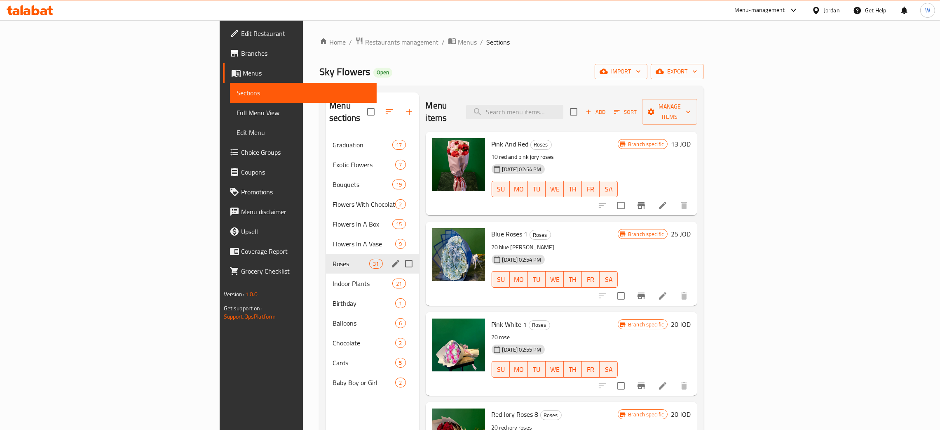
click at [326, 259] on div "Roses 31" at bounding box center [372, 264] width 93 height 20
click at [333, 278] on span "Indoor Plants" at bounding box center [351, 283] width 37 height 10
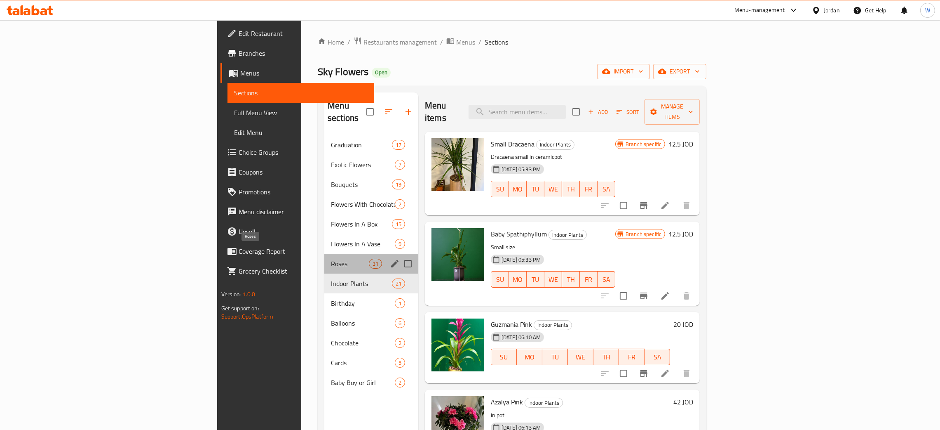
click at [331, 259] on span "Roses" at bounding box center [350, 264] width 38 height 10
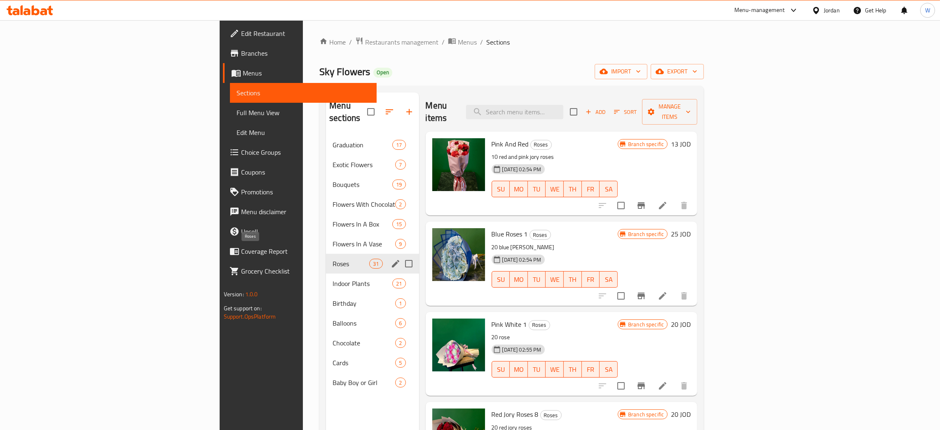
click at [326, 254] on div "Roses 31" at bounding box center [372, 264] width 93 height 20
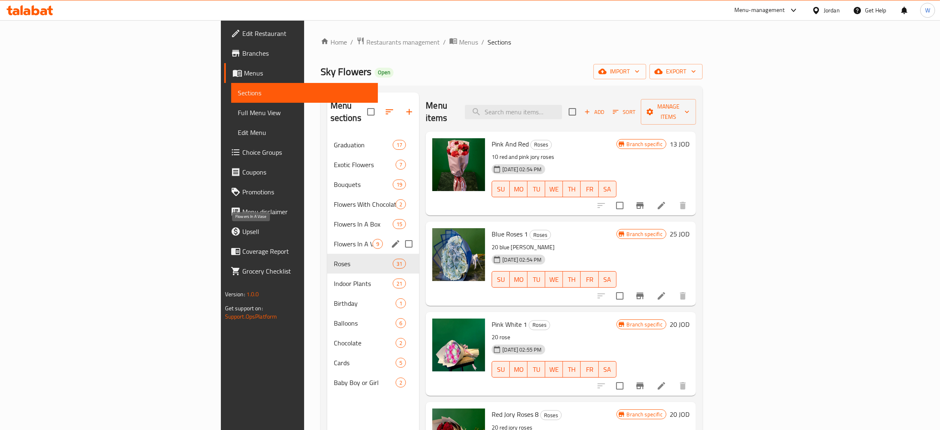
click at [334, 239] on span "Flowers In A Vase" at bounding box center [353, 244] width 39 height 10
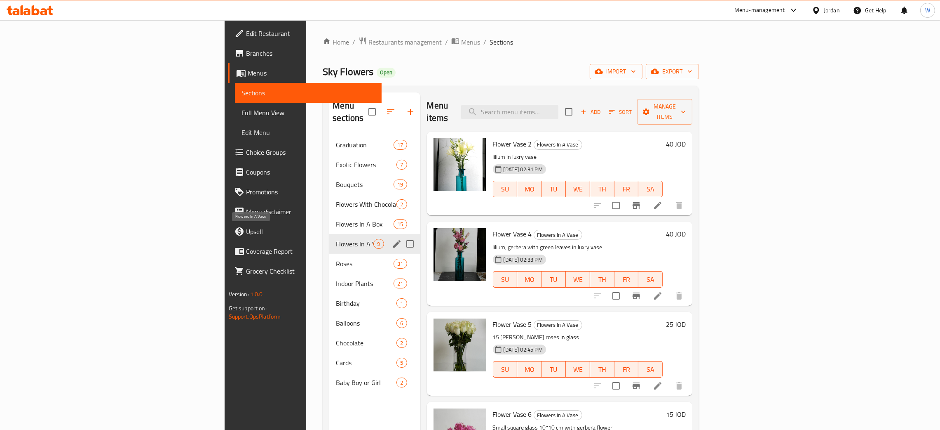
click at [336, 199] on span "Flowers With Chocolate" at bounding box center [366, 204] width 61 height 10
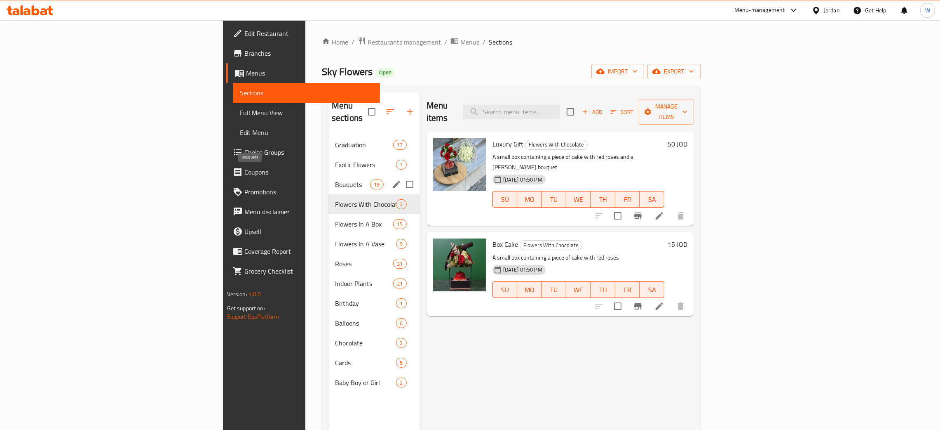
click at [335, 179] on span "Bouquets" at bounding box center [352, 184] width 35 height 10
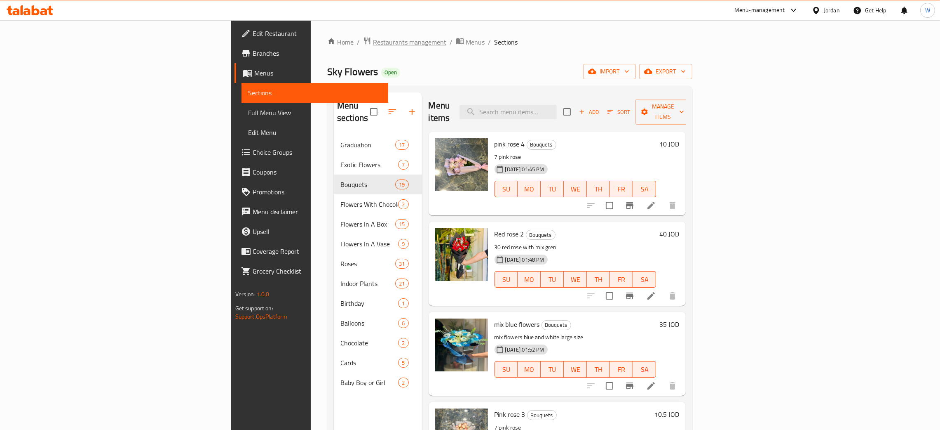
click at [373, 40] on span "Restaurants management" at bounding box center [409, 42] width 73 height 10
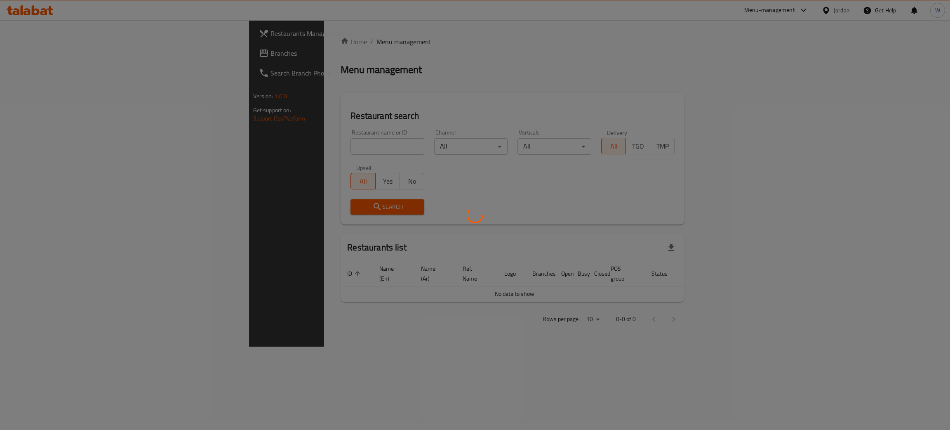
click at [257, 145] on div at bounding box center [475, 215] width 950 height 430
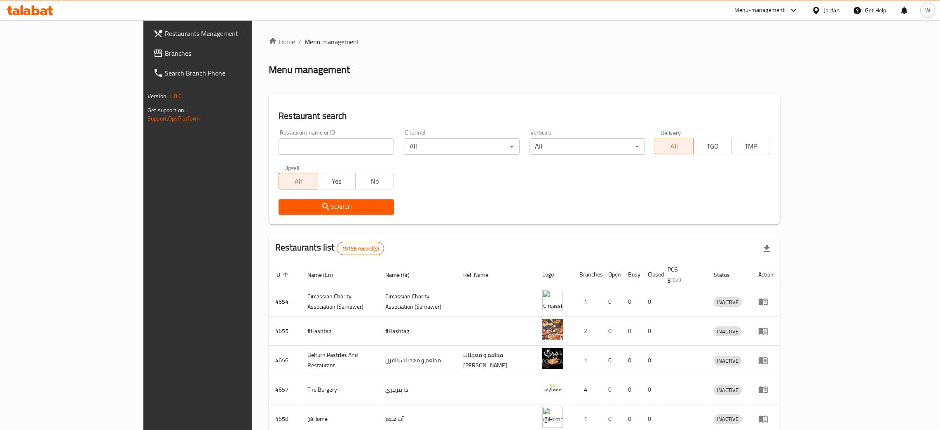
click at [279, 136] on div "Restaurant name or ID Restaurant name or ID" at bounding box center [336, 141] width 115 height 25
click at [279, 143] on input "search" at bounding box center [336, 146] width 115 height 16
type input "س"
type input "sedra"
click button "Search" at bounding box center [336, 206] width 115 height 15
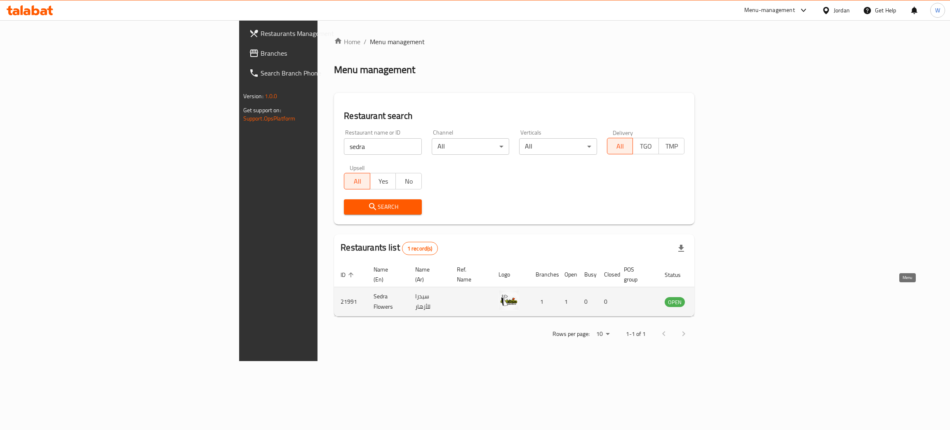
click at [717, 298] on icon "enhanced table" at bounding box center [712, 301] width 9 height 7
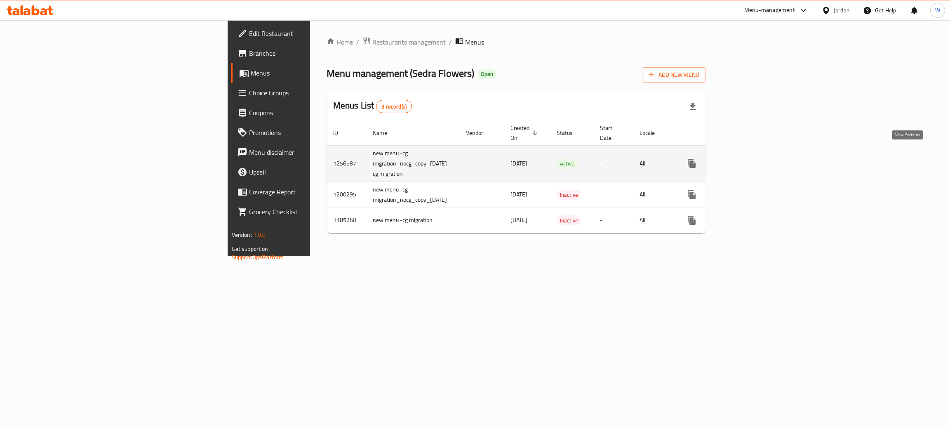
click at [761, 157] on link "enhanced table" at bounding box center [751, 163] width 20 height 20
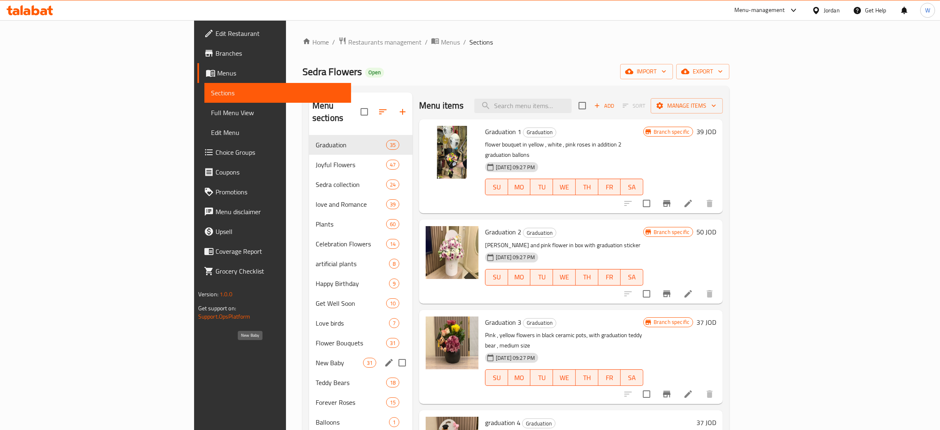
click at [316, 357] on span "New Baby" at bounding box center [339, 362] width 47 height 10
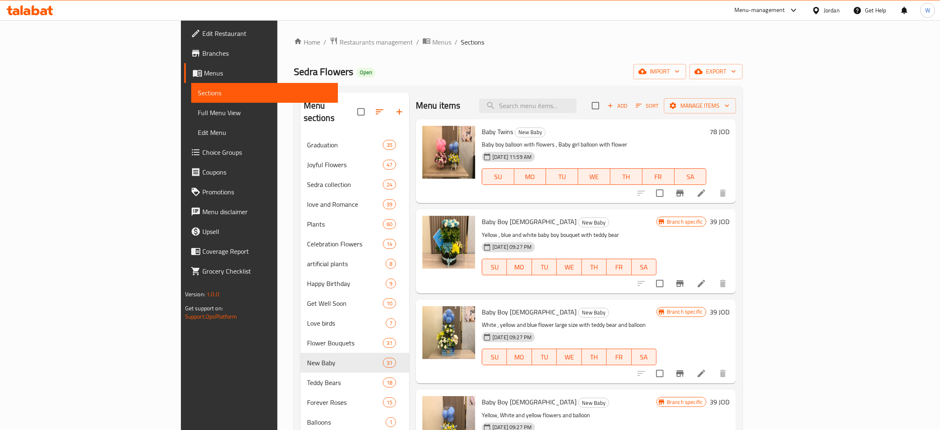
click at [707, 283] on icon at bounding box center [702, 283] width 10 height 10
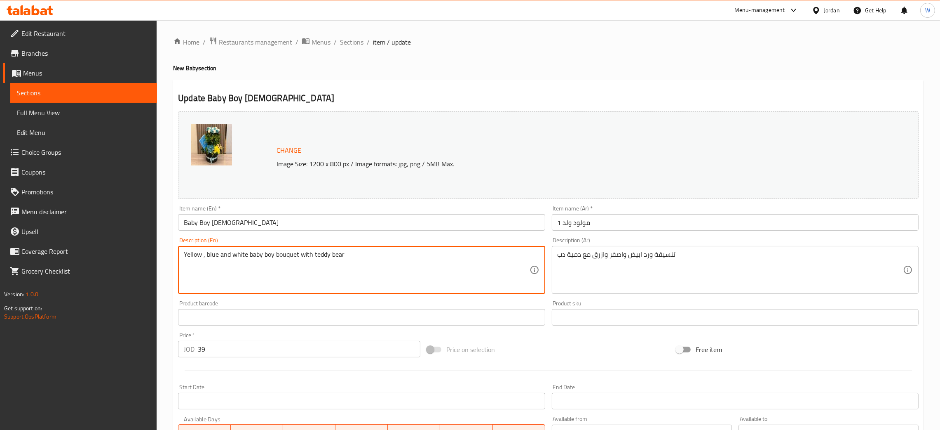
drag, startPoint x: 340, startPoint y: 262, endPoint x: 130, endPoint y: 261, distance: 209.4
paste textarea "Blue , white and yellow flowers, Quran , and chocolates in black box"
type textarea "Blue , white and yellow flowers, Quran , and chocolates in black box"
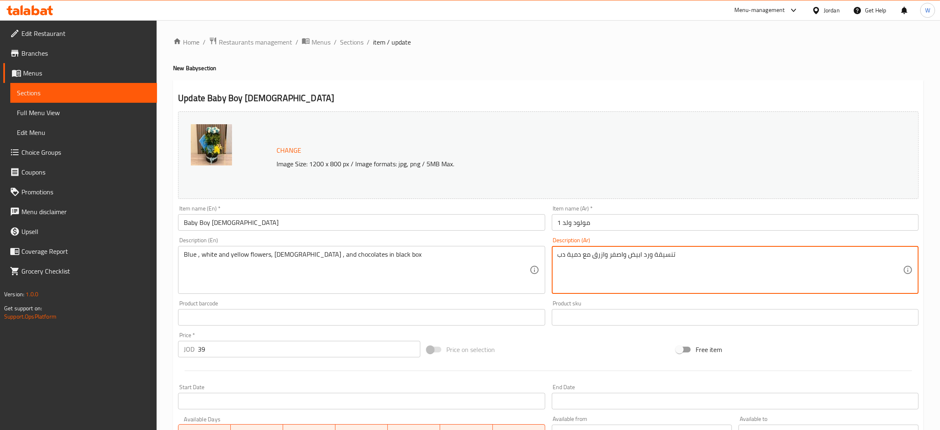
click at [618, 256] on textarea "تنسيقة ورد ابيض واصفر وازرق مع دمية دب" at bounding box center [731, 269] width 346 height 39
paste textarea "ورد ازرق وابيض واصفر مع قران وشوكلت مع بوكس اسود"
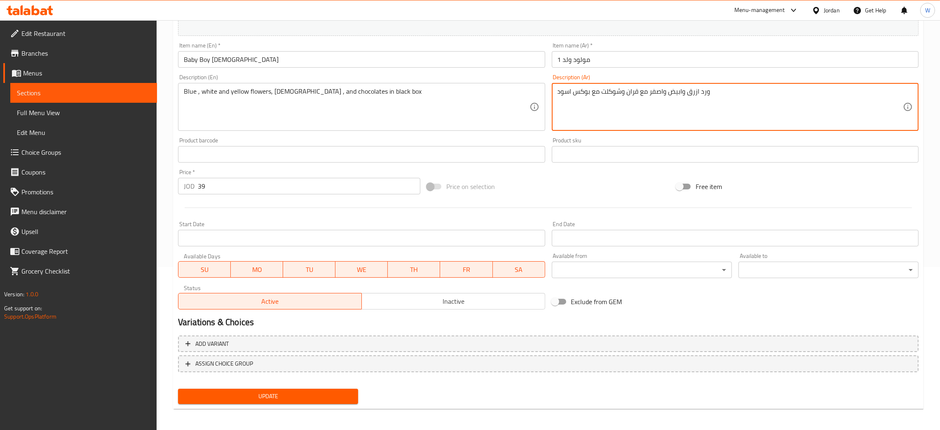
scroll to position [164, 0]
type textarea "ورد ازرق وابيض واصفر مع قران وشوكلت مع بوكس اسود"
click at [301, 393] on span "Update" at bounding box center [268, 395] width 167 height 10
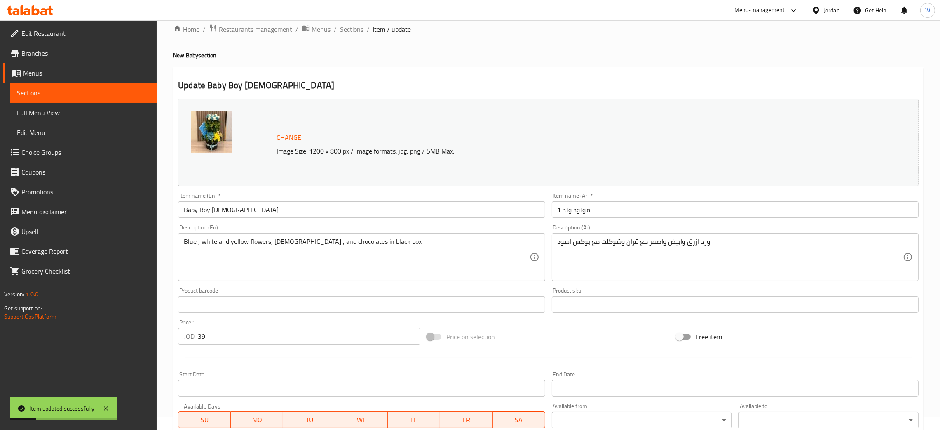
scroll to position [0, 0]
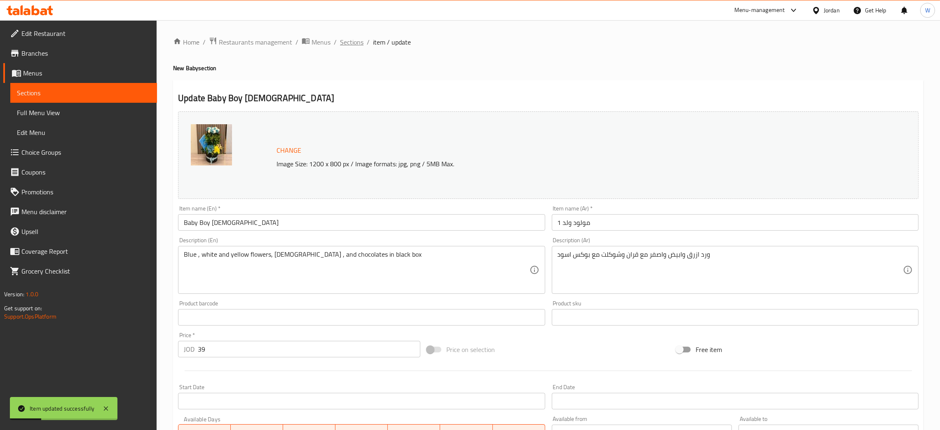
click at [349, 38] on span "Sections" at bounding box center [352, 42] width 24 height 10
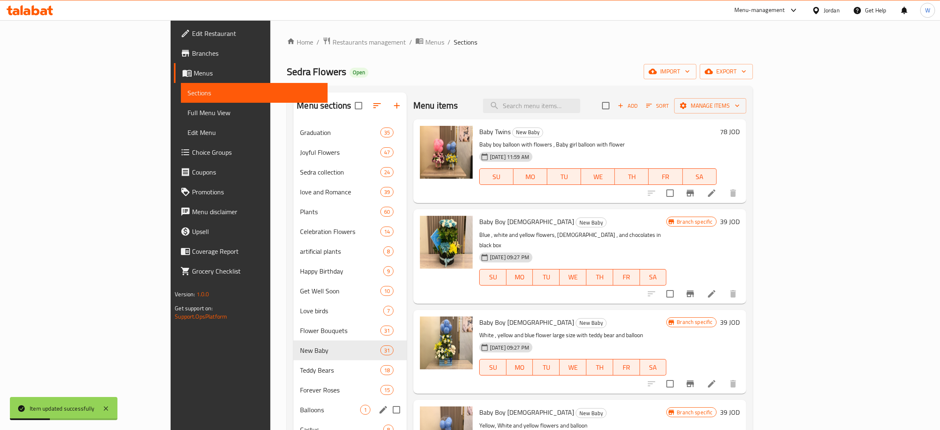
scroll to position [116, 0]
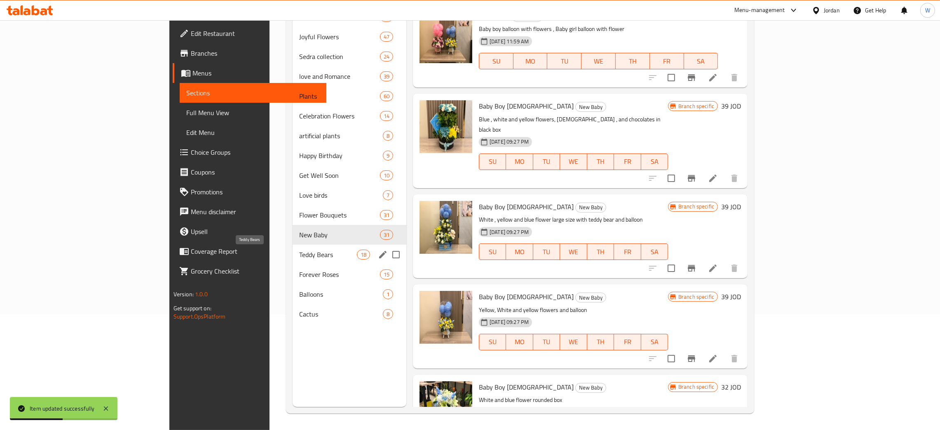
click at [299, 251] on span "Teddy Bears" at bounding box center [328, 254] width 58 height 10
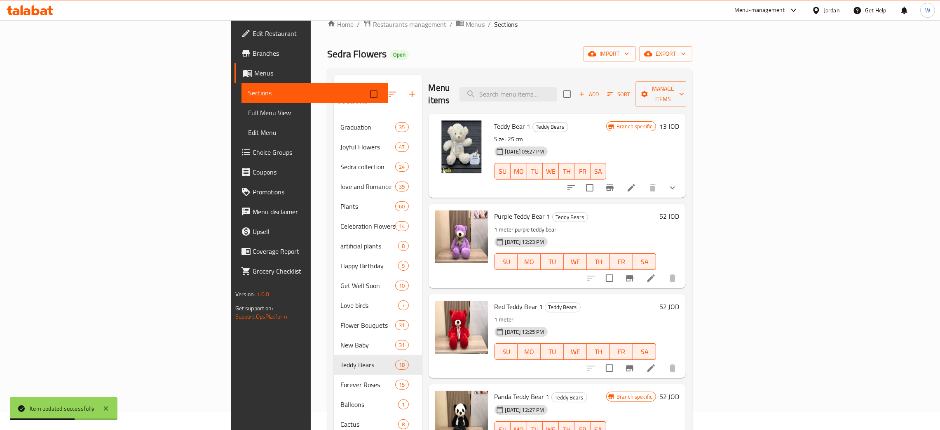
scroll to position [54, 0]
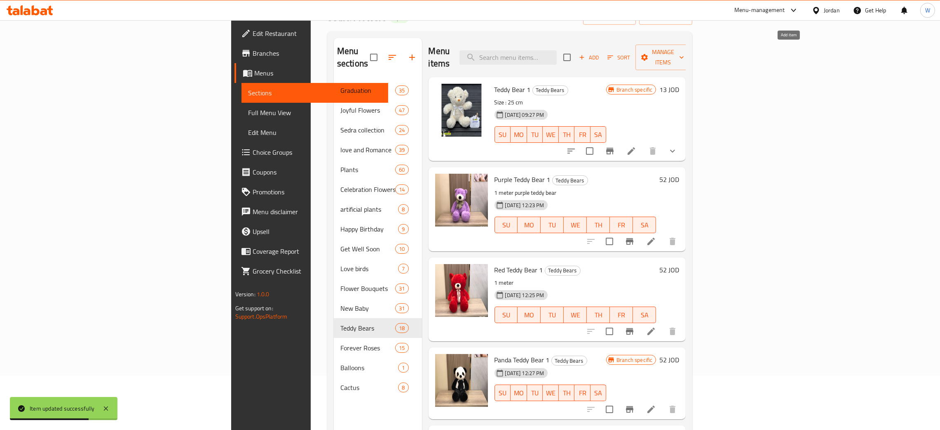
click at [600, 53] on span "Add" at bounding box center [589, 57] width 22 height 9
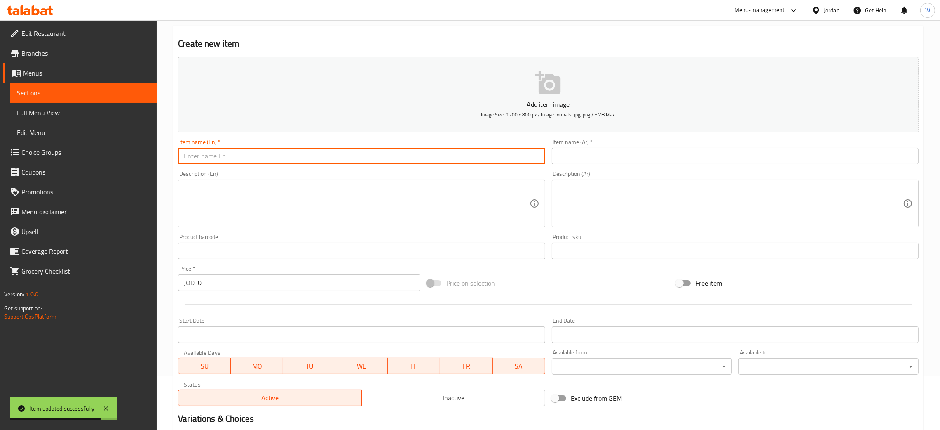
click at [308, 153] on input "text" at bounding box center [361, 156] width 367 height 16
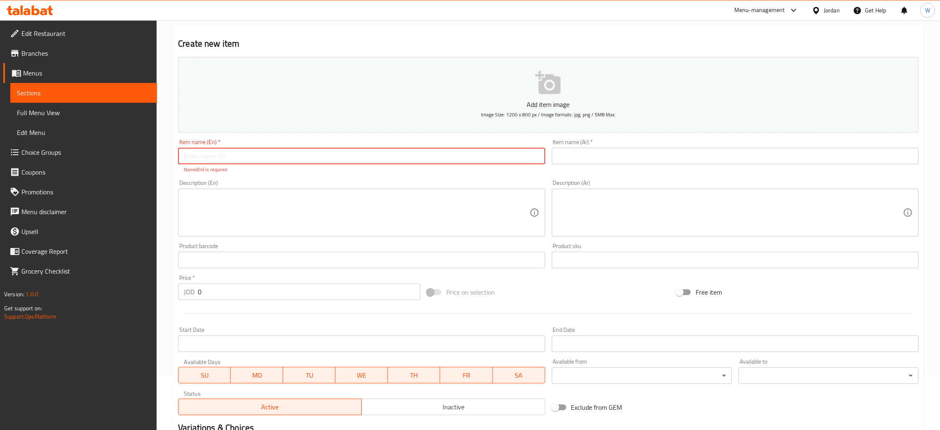
paste input "pink teddy bear 1"
type input "pink teddy bear 1"
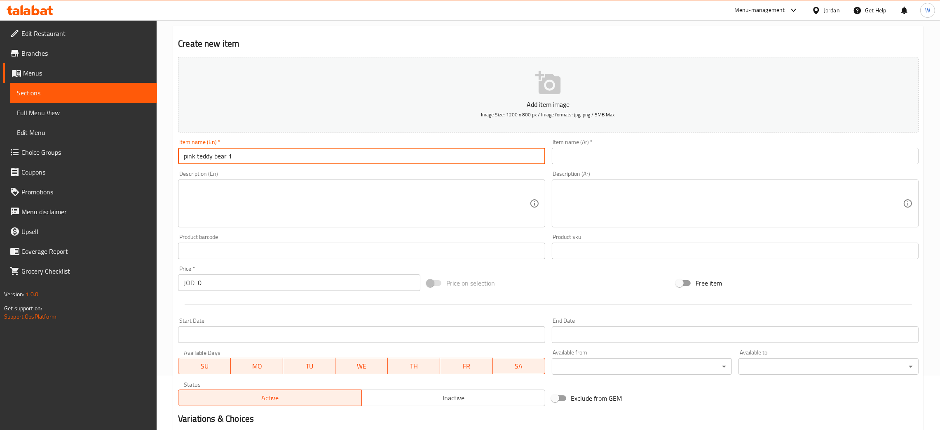
click at [598, 156] on input "text" at bounding box center [735, 156] width 367 height 16
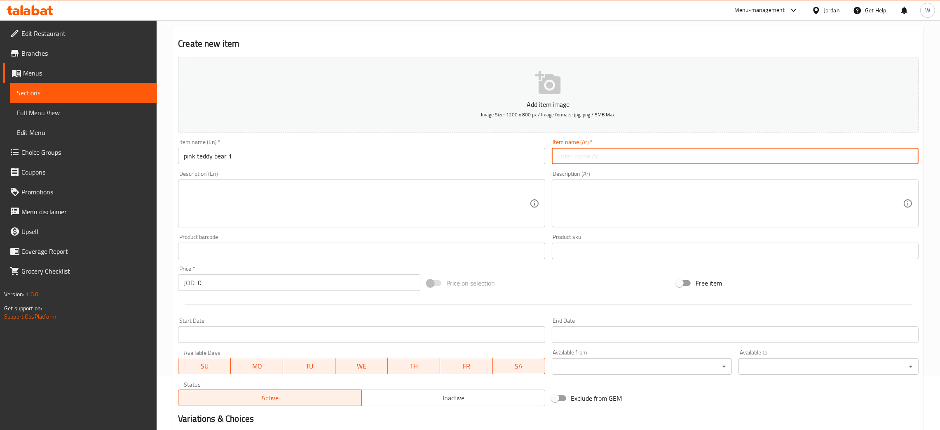
paste input "دمية دب زهري ١"
type input "دمية دب زهري ١"
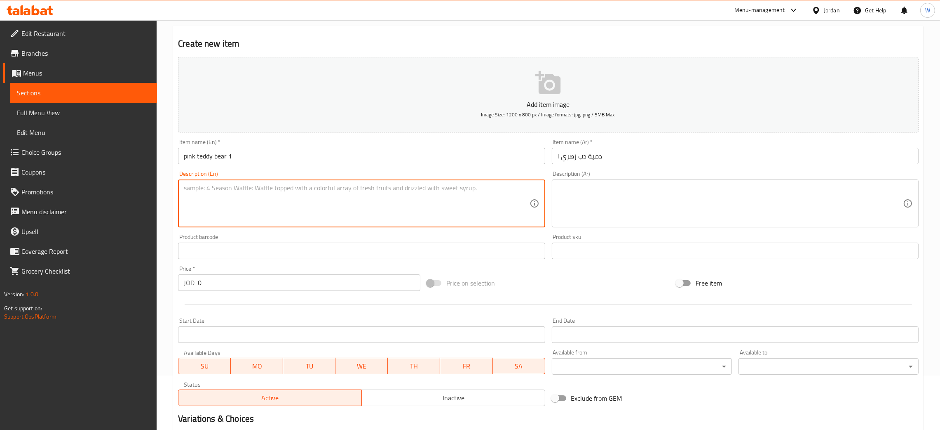
click at [312, 208] on textarea at bounding box center [357, 203] width 346 height 39
paste textarea "pink teddy bear 1 meter"
type textarea "pink teddy bear 1 meter"
click at [635, 207] on textarea at bounding box center [731, 203] width 346 height 39
paste textarea "دمية دب زهري 1 متر"
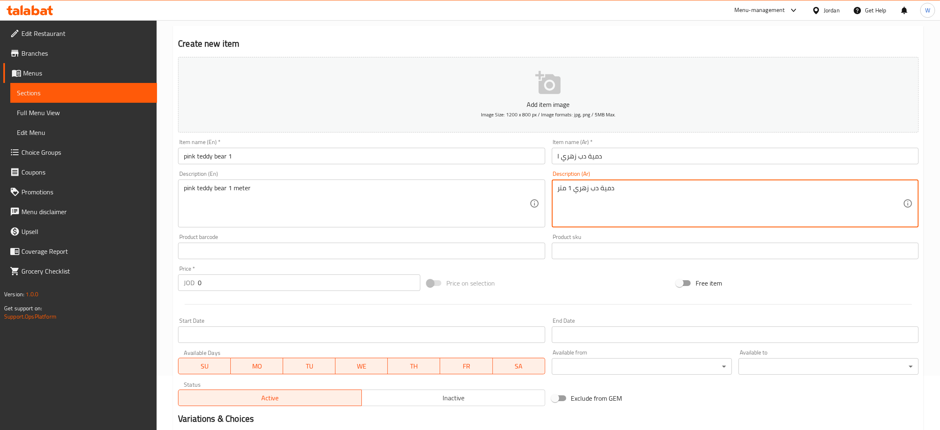
type textarea "دمية دب زهري 1 متر"
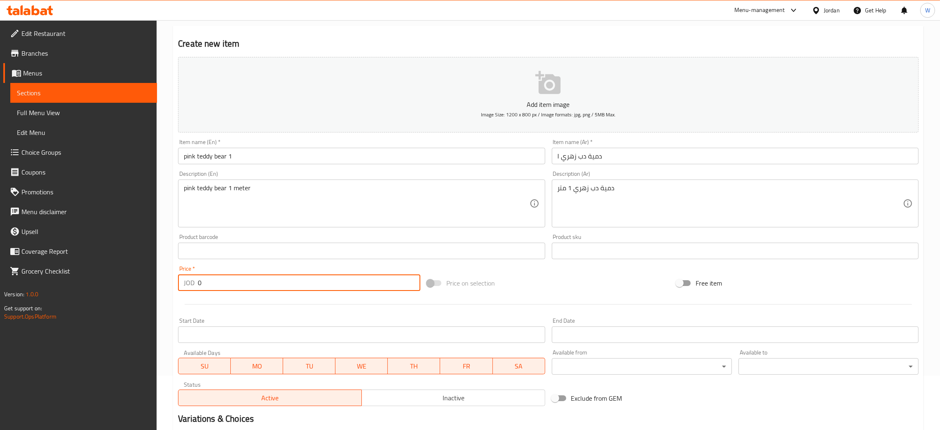
drag, startPoint x: 247, startPoint y: 283, endPoint x: 145, endPoint y: 280, distance: 101.9
click at [139, 282] on div "Edit Restaurant Branches Menus Sections Full Menu View Edit Menu Choice Groups …" at bounding box center [470, 247] width 940 height 562
paste input "52"
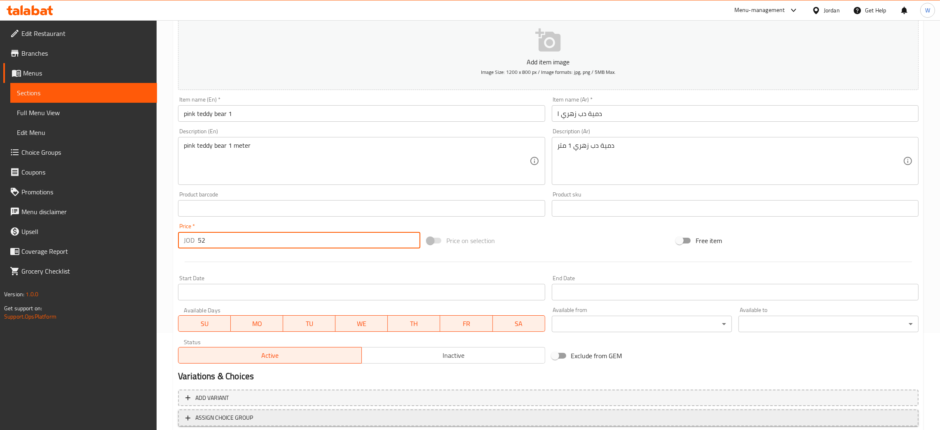
scroll to position [151, 0]
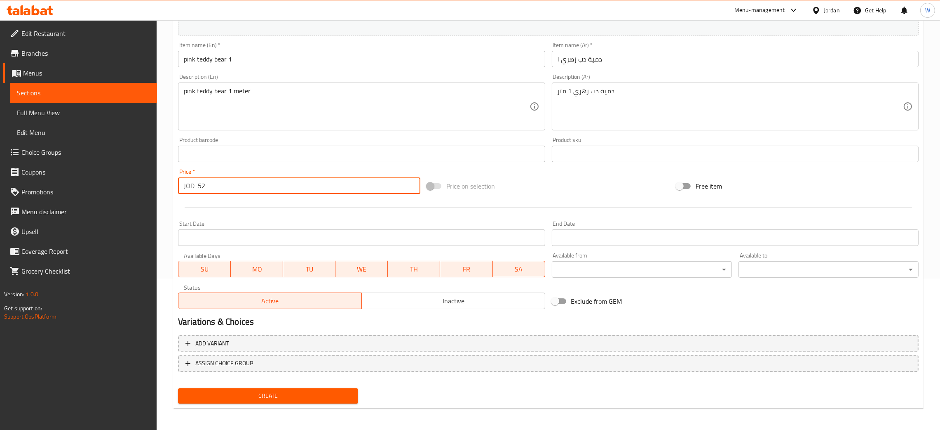
type input "52"
drag, startPoint x: 329, startPoint y: 395, endPoint x: 336, endPoint y: 335, distance: 59.7
click at [329, 394] on span "Create" at bounding box center [268, 395] width 167 height 10
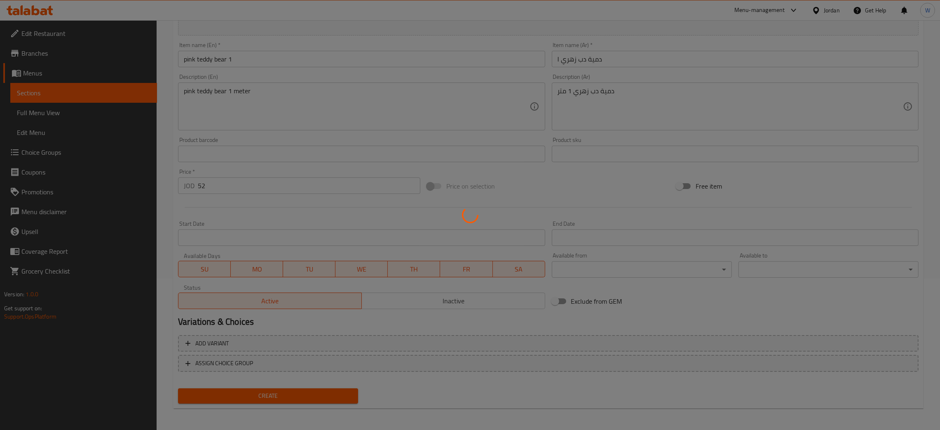
type input "0"
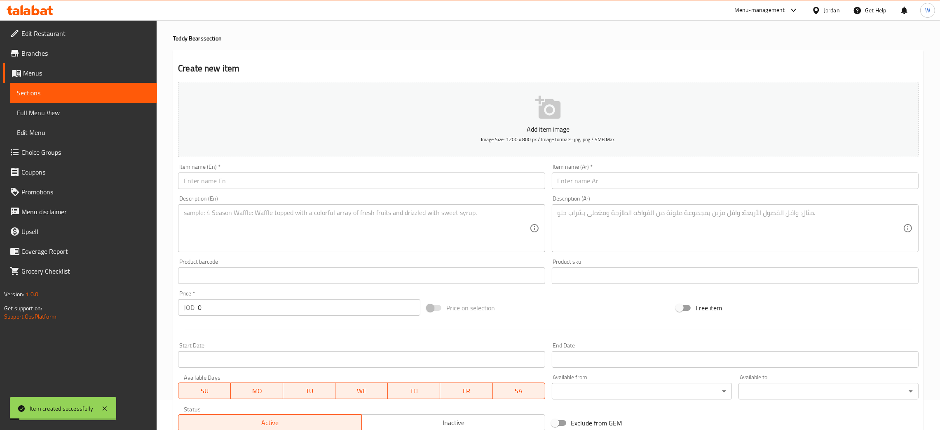
scroll to position [0, 0]
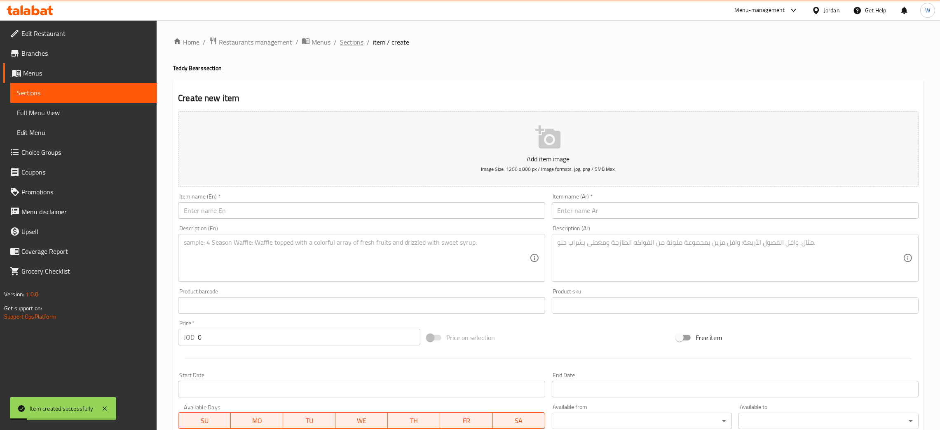
click at [355, 45] on span "Sections" at bounding box center [352, 42] width 24 height 10
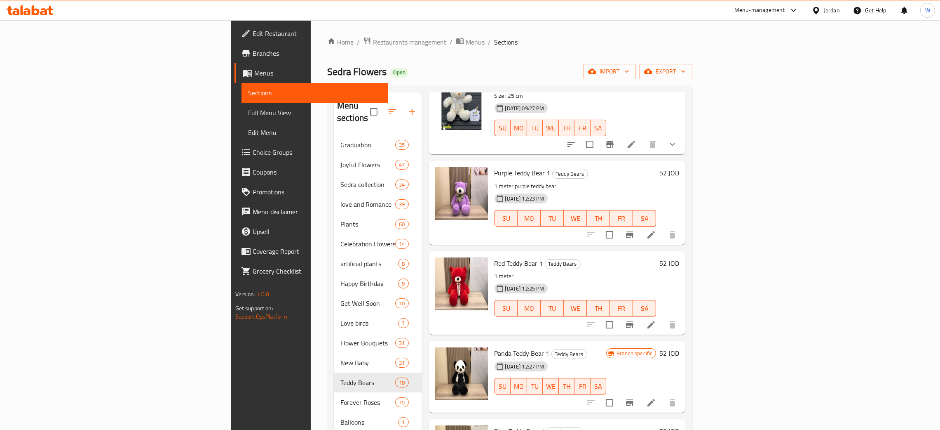
scroll to position [62, 0]
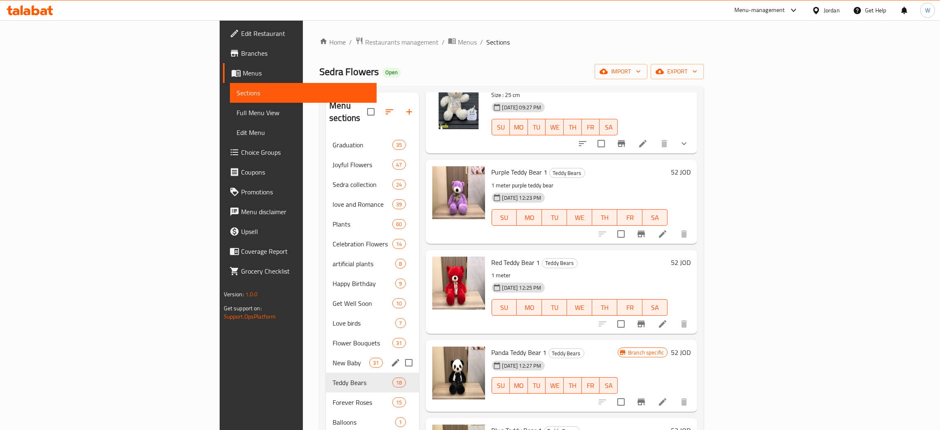
click at [326, 353] on div "New Baby 31" at bounding box center [372, 363] width 93 height 20
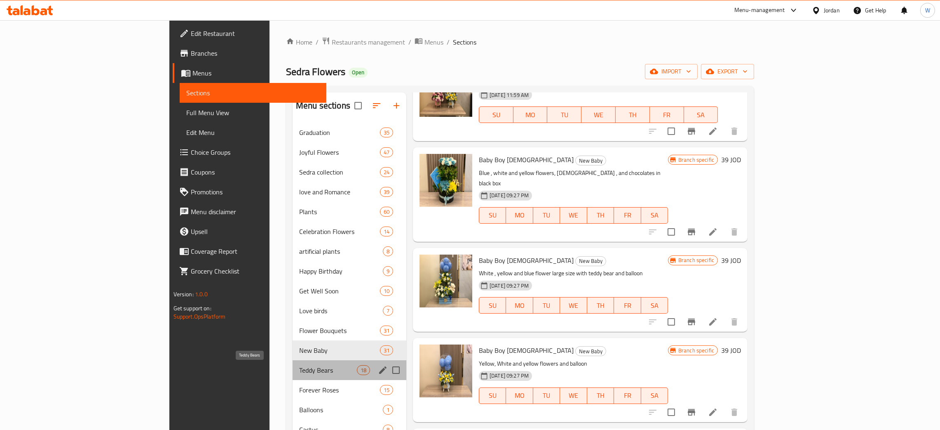
click at [299, 368] on span "Teddy Bears" at bounding box center [328, 370] width 58 height 10
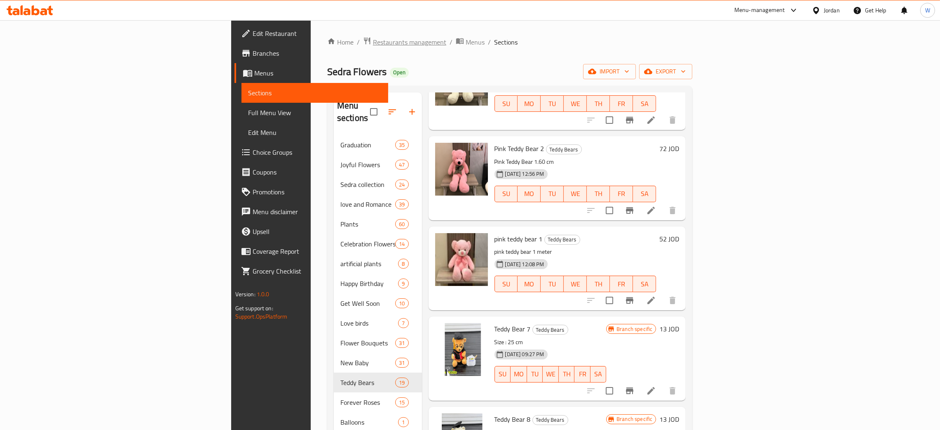
click at [373, 39] on span "Restaurants management" at bounding box center [409, 42] width 73 height 10
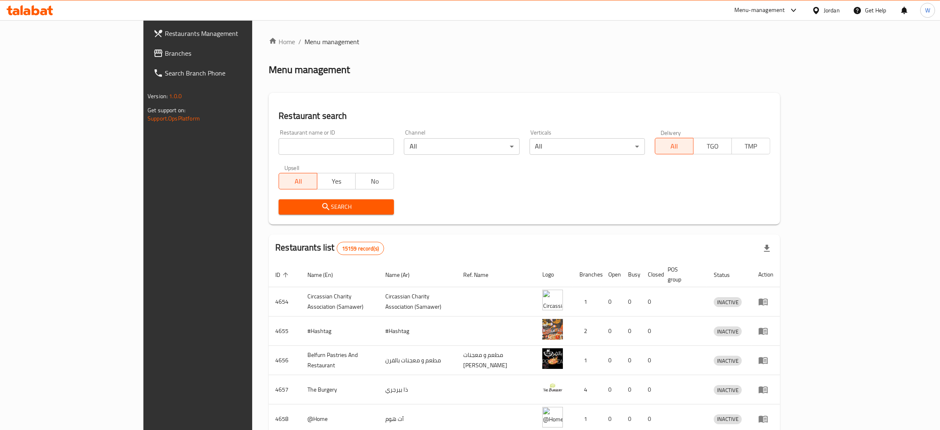
click at [274, 157] on div "Restaurant name or ID Restaurant name or ID" at bounding box center [336, 142] width 125 height 35
click at [279, 150] on input "search" at bounding box center [336, 146] width 115 height 16
type input "grape"
click at [295, 202] on span "Search" at bounding box center [336, 207] width 102 height 10
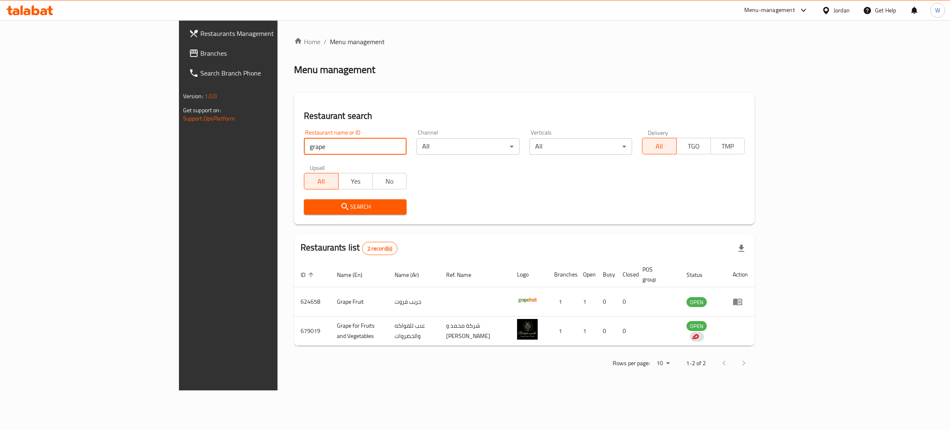
drag, startPoint x: 229, startPoint y: 143, endPoint x: 113, endPoint y: 141, distance: 116.3
click at [179, 142] on div "Restaurants Management Branches Search Branch Phone Version: 1.0.0 Get support …" at bounding box center [475, 205] width 592 height 370
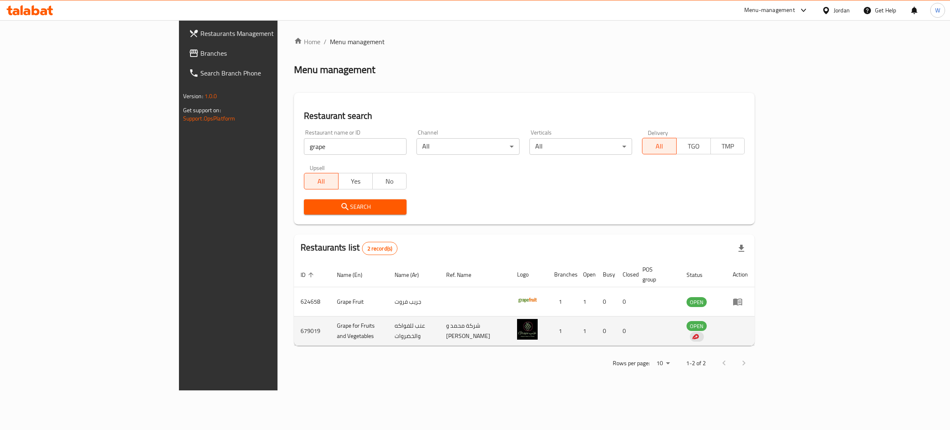
click at [330, 327] on td "Grape for Fruits and Vegetables" at bounding box center [359, 330] width 58 height 29
click at [330, 323] on td "Grape for Fruits and Vegetables" at bounding box center [359, 330] width 58 height 29
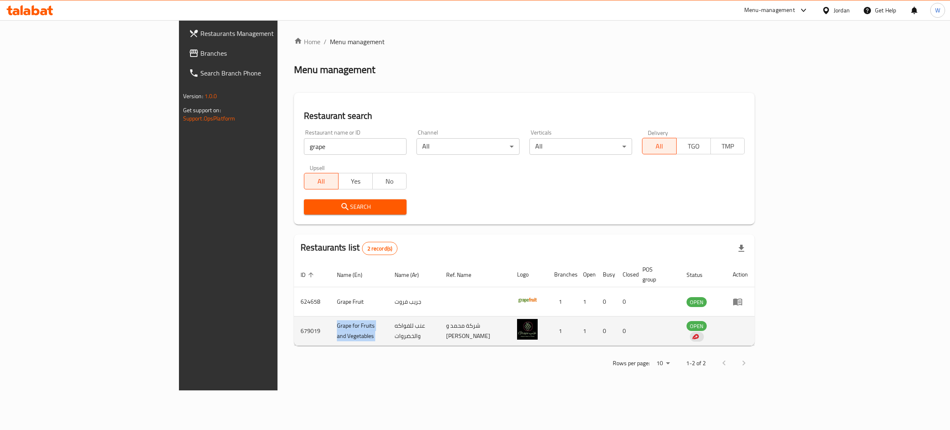
copy td "Grape for Fruits and Vegetables"
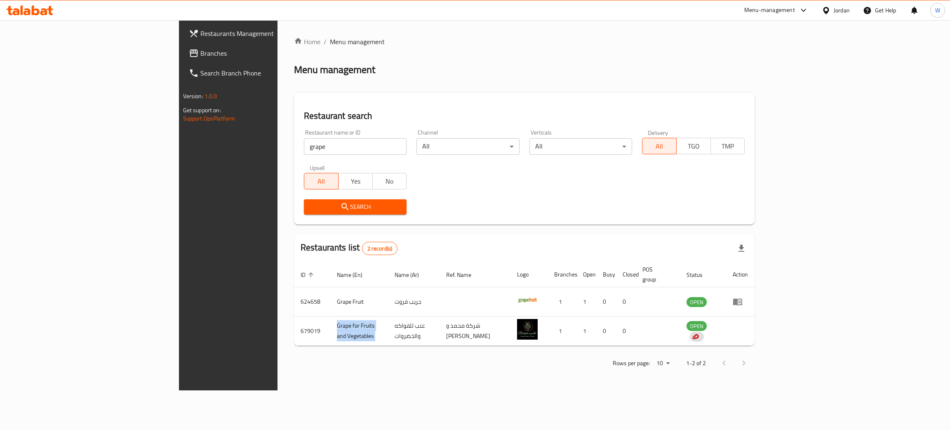
click at [200, 51] on span "Branches" at bounding box center [265, 53] width 131 height 10
